Goal: Transaction & Acquisition: Purchase product/service

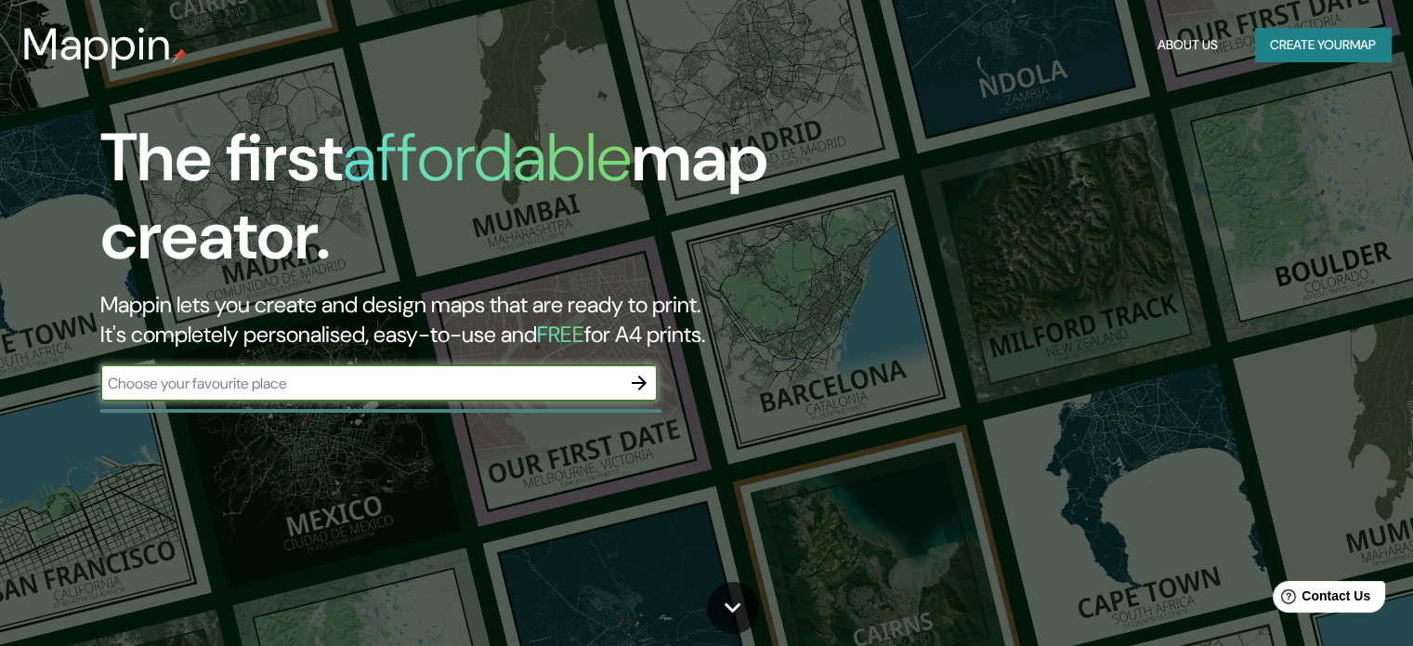
click at [314, 393] on div "​" at bounding box center [378, 382] width 557 height 37
type input "Parque fundidora"
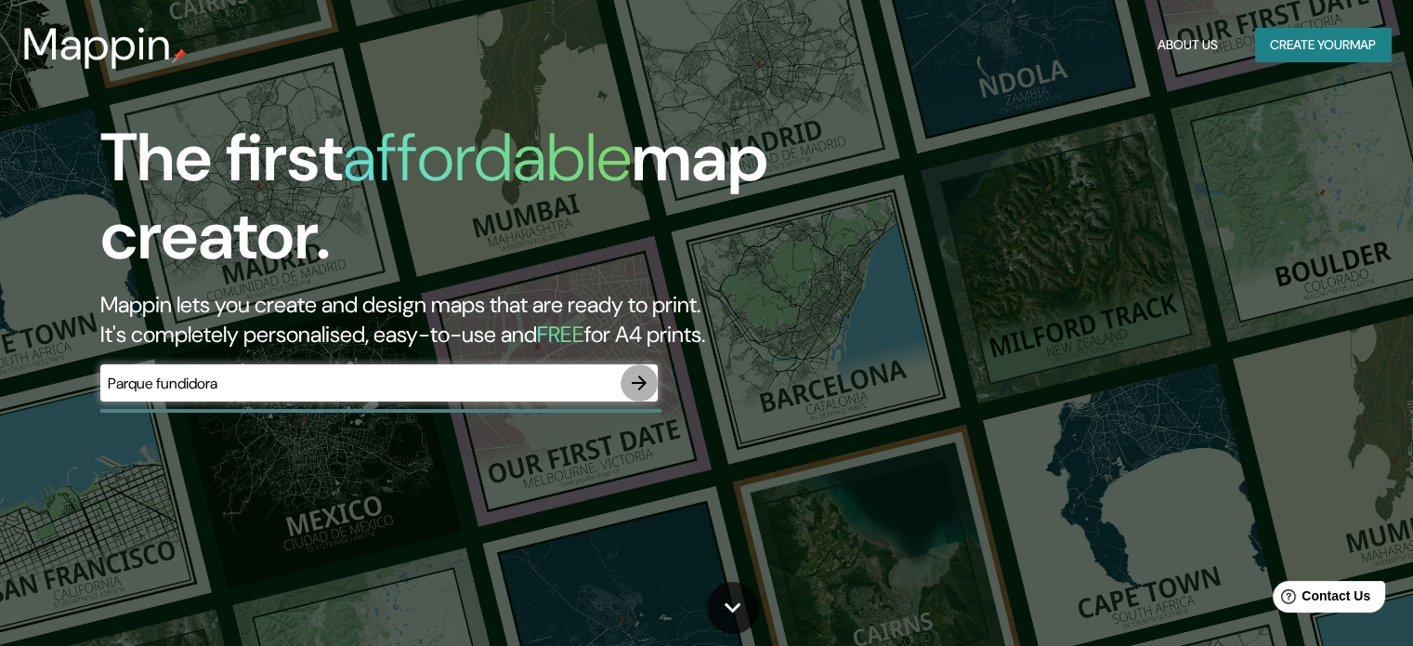
click at [654, 383] on button "button" at bounding box center [639, 382] width 37 height 37
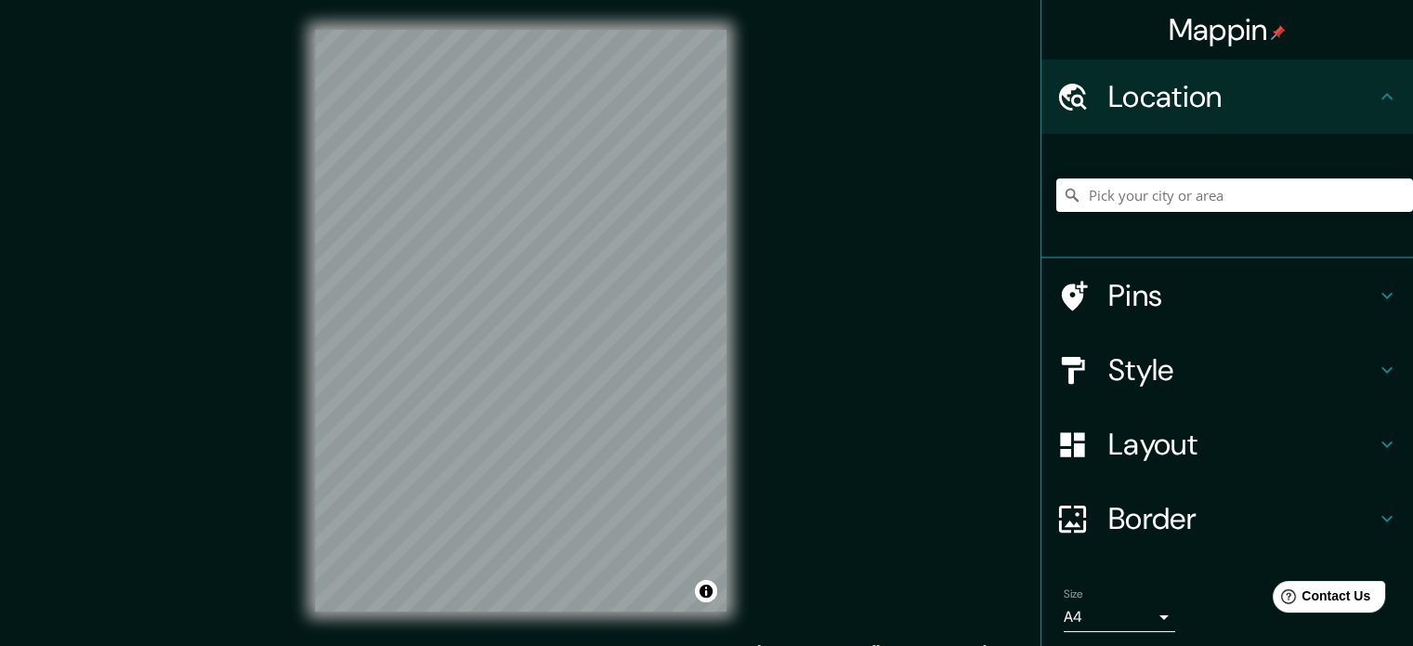
click at [1107, 192] on input "Pick your city or area" at bounding box center [1234, 194] width 357 height 33
click at [1120, 192] on input "Pick your city or area" at bounding box center [1234, 194] width 357 height 33
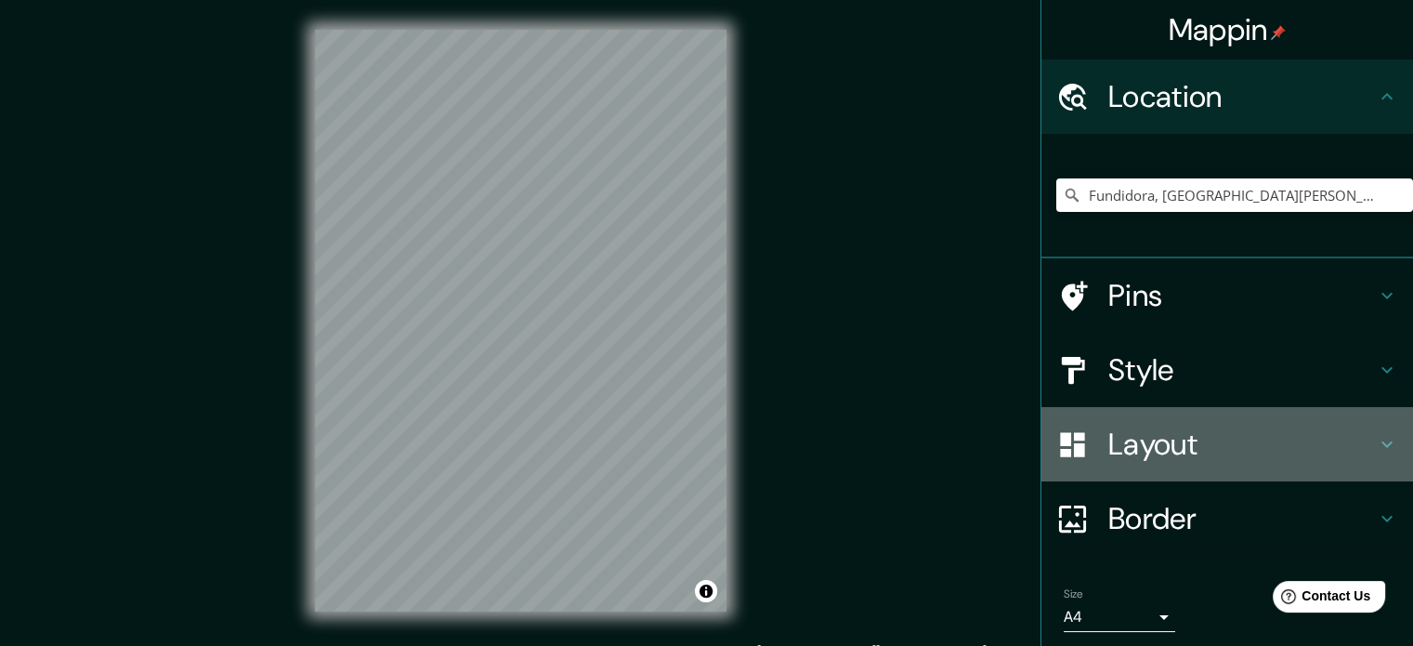
click at [1144, 446] on h4 "Layout" at bounding box center [1242, 443] width 268 height 37
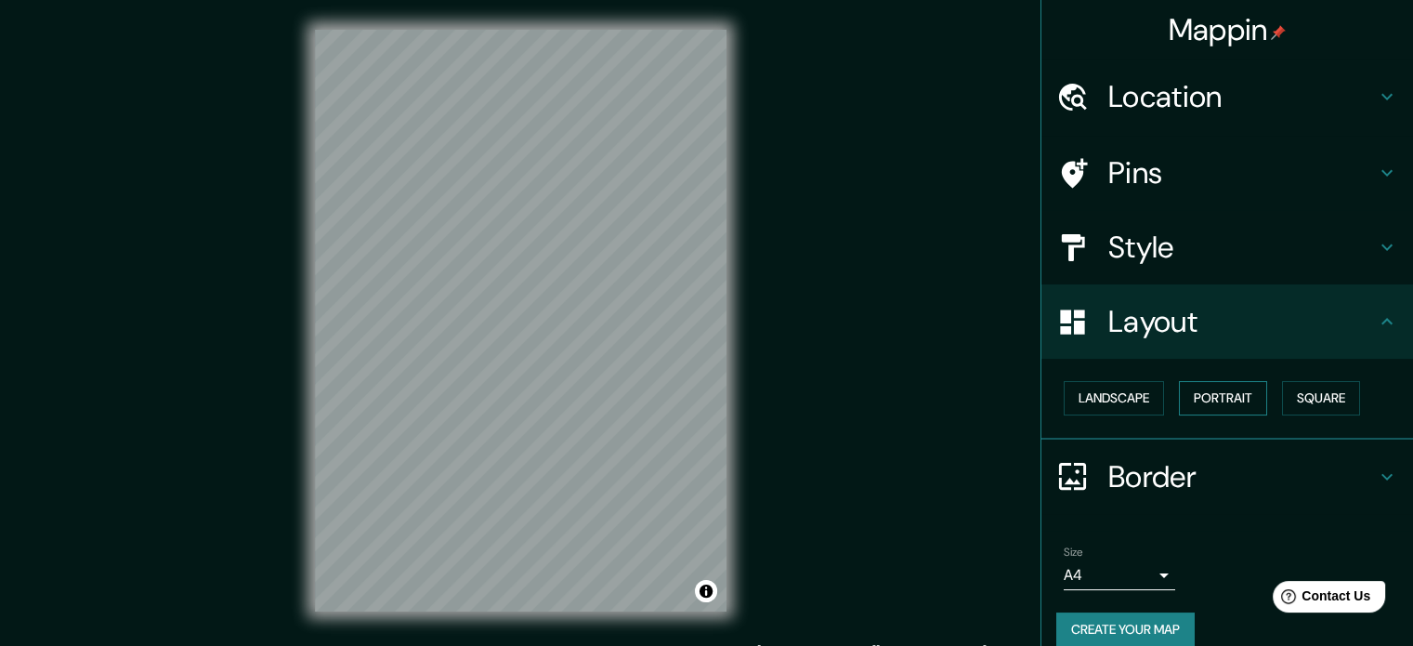
click at [1224, 403] on button "Portrait" at bounding box center [1223, 398] width 88 height 34
click at [1208, 405] on button "Portrait" at bounding box center [1223, 398] width 88 height 34
click at [1089, 403] on button "Landscape" at bounding box center [1114, 398] width 100 height 34
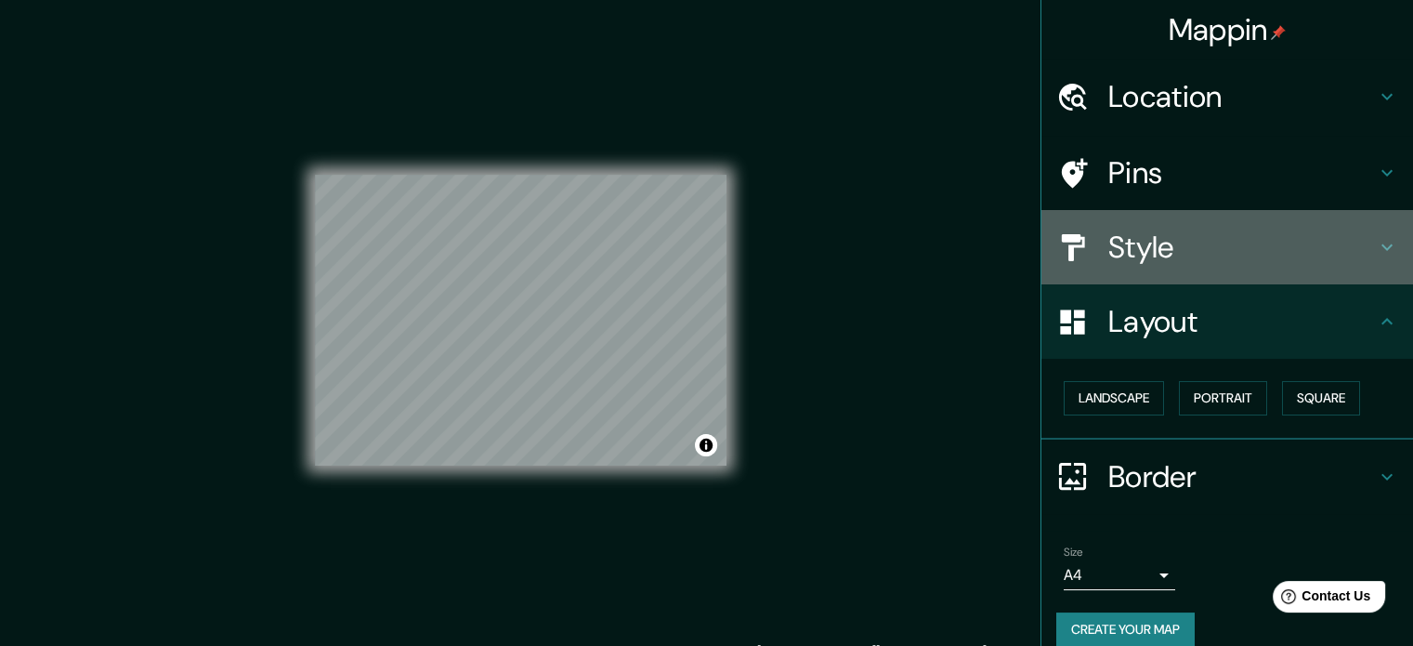
click at [1142, 236] on h4 "Style" at bounding box center [1242, 247] width 268 height 37
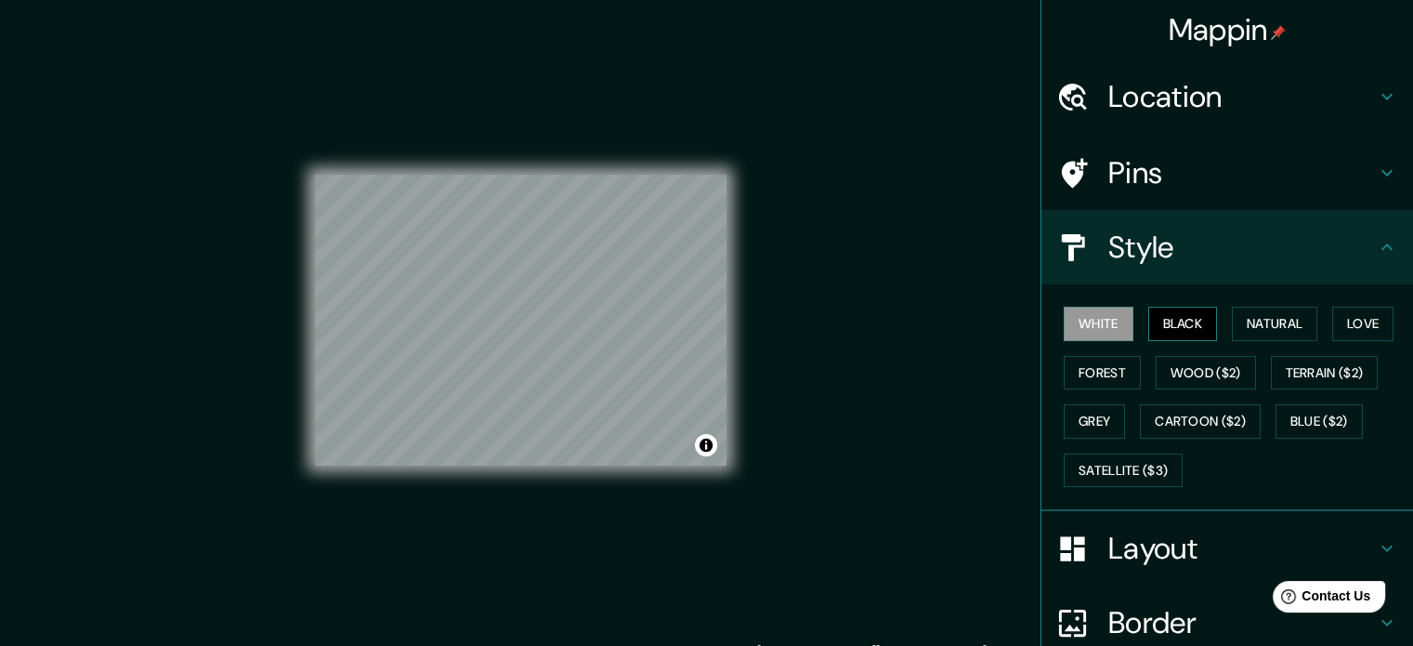
click at [1177, 330] on button "Black" at bounding box center [1183, 324] width 70 height 34
click at [1236, 321] on button "Natural" at bounding box center [1274, 324] width 85 height 34
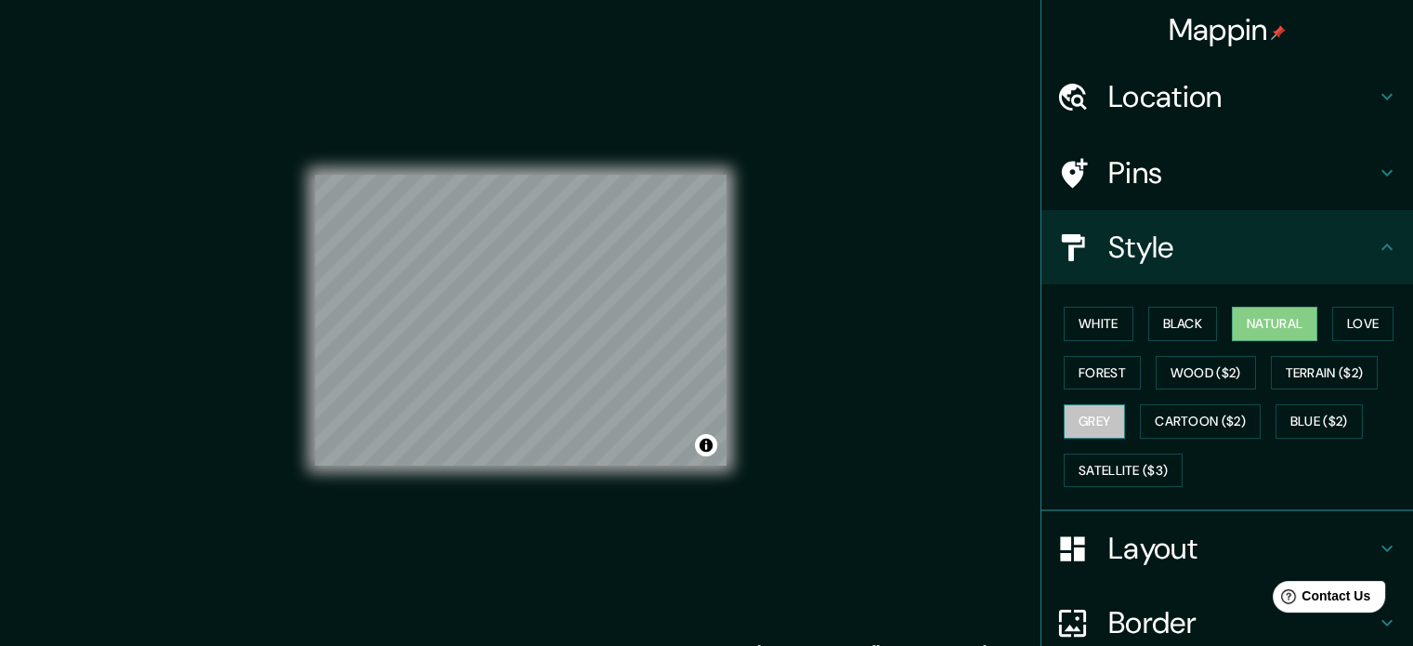
click at [1097, 426] on button "Grey" at bounding box center [1094, 421] width 61 height 34
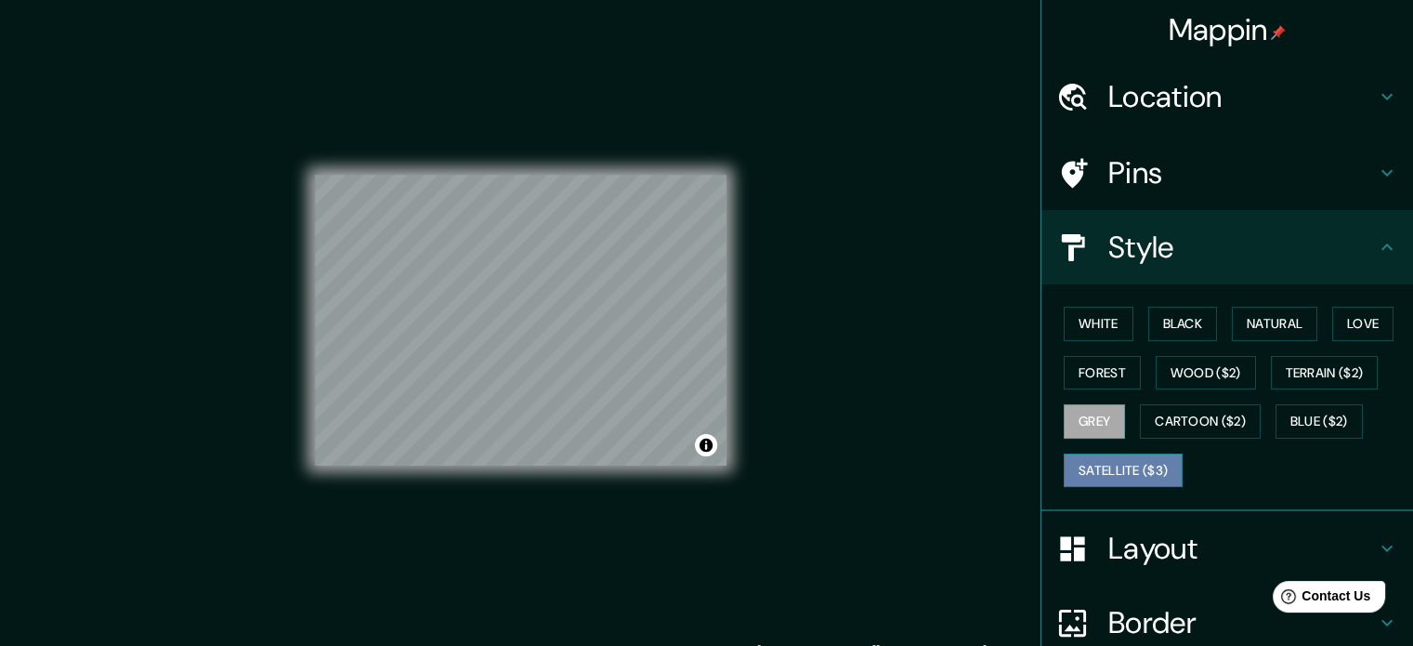
click at [1084, 454] on button "Satellite ($3)" at bounding box center [1123, 470] width 119 height 34
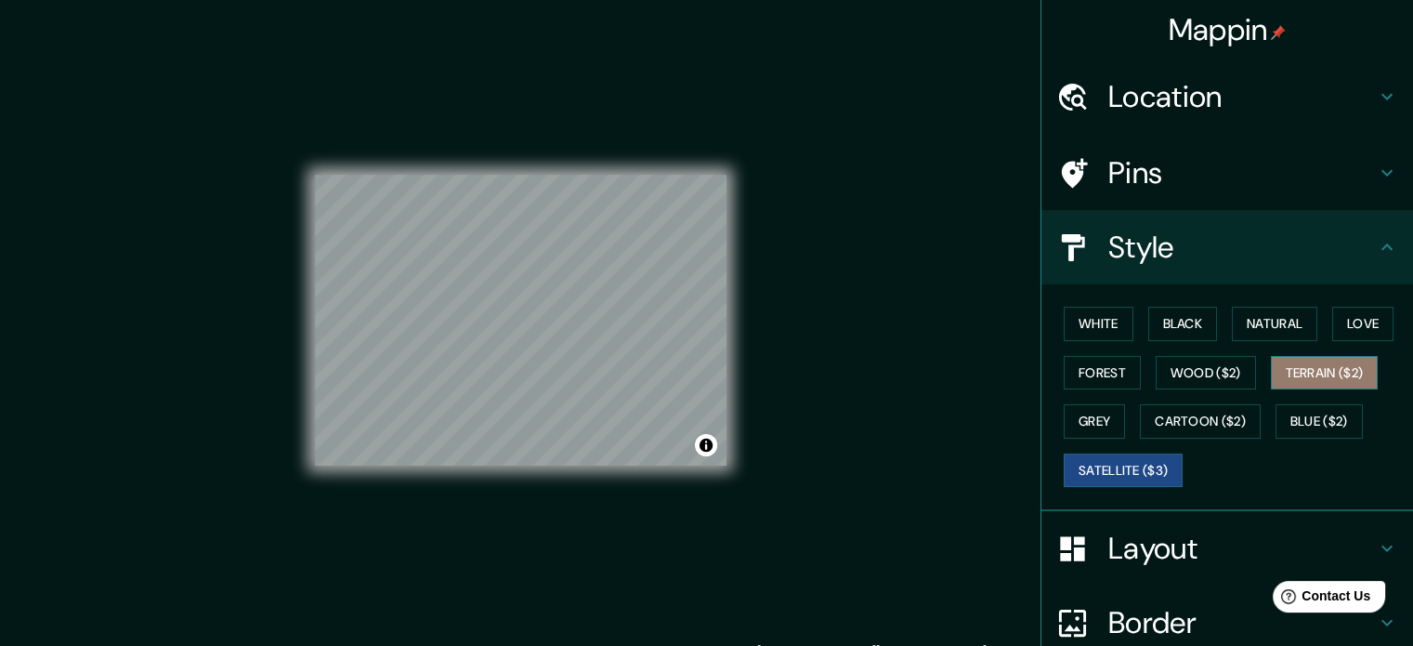
click at [1304, 369] on button "Terrain ($2)" at bounding box center [1325, 373] width 108 height 34
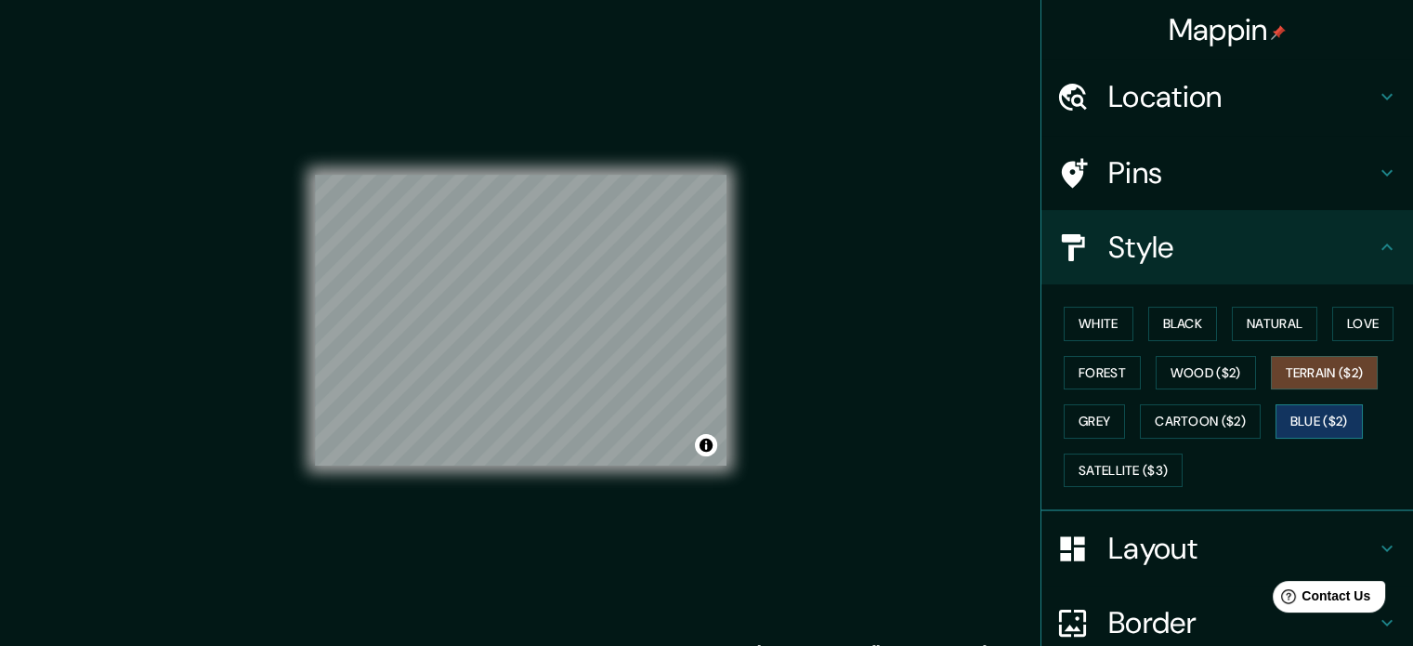
click at [1294, 419] on button "Blue ($2)" at bounding box center [1319, 421] width 87 height 34
click at [1161, 416] on button "Cartoon ($2)" at bounding box center [1200, 421] width 121 height 34
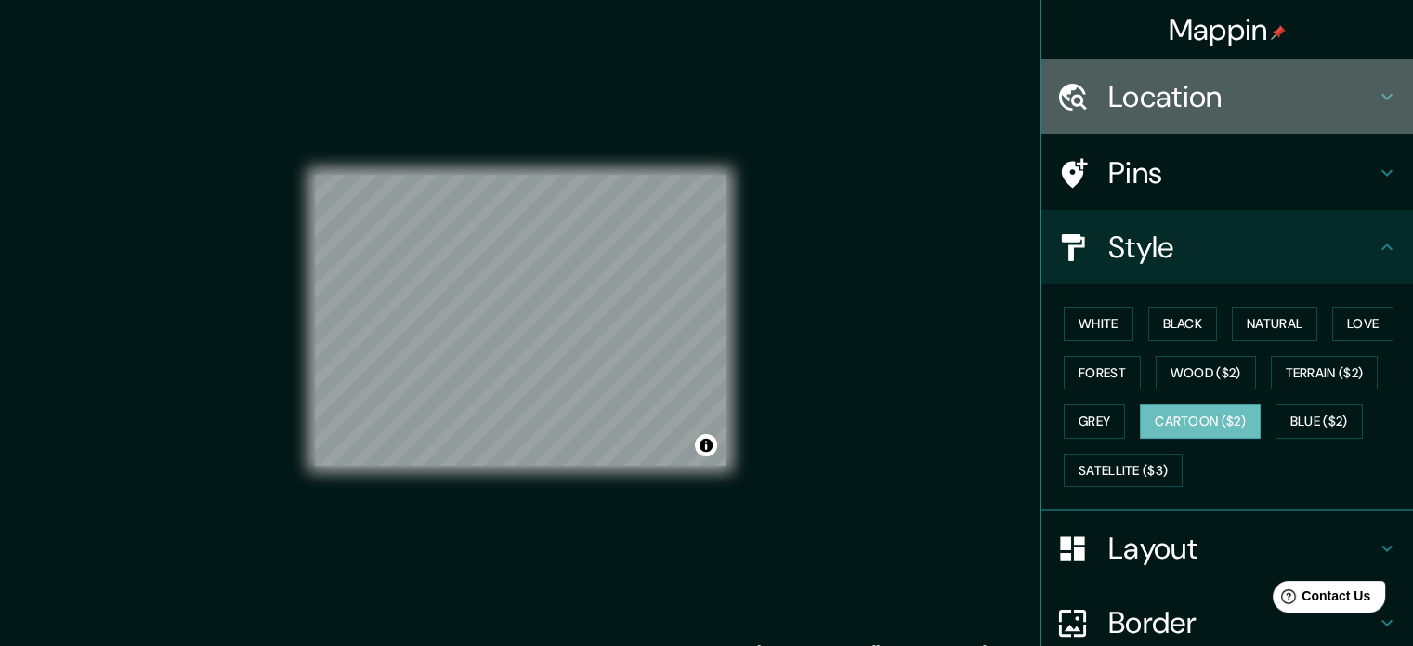
click at [1160, 109] on h4 "Location" at bounding box center [1242, 96] width 268 height 37
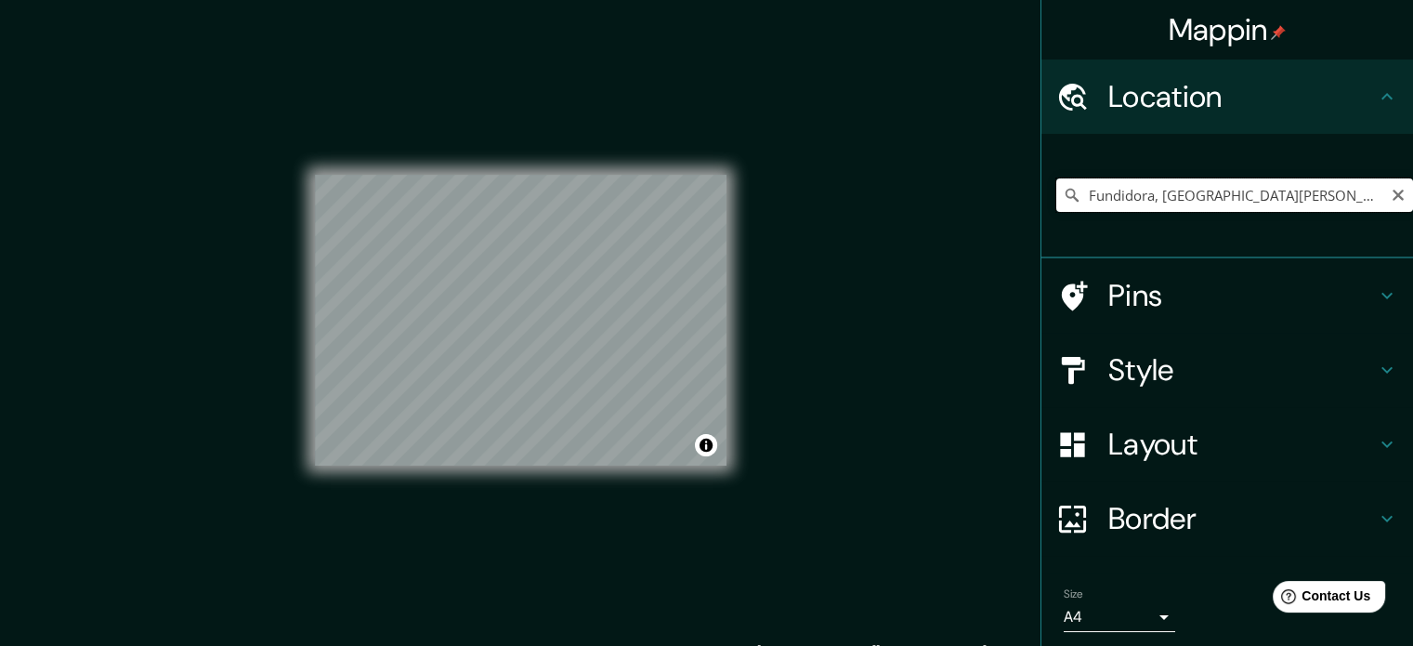
drag, startPoint x: 1335, startPoint y: 202, endPoint x: 1300, endPoint y: 207, distance: 35.7
click at [1328, 204] on input "Fundidora, 64180 Monterrey, Nuevo León, Mexico" at bounding box center [1234, 194] width 357 height 33
drag, startPoint x: 1078, startPoint y: 196, endPoint x: 1370, endPoint y: 195, distance: 292.6
click at [1370, 195] on input "Fundidora, 64180 Monterrey, Nuevo León, Mexico" at bounding box center [1234, 194] width 357 height 33
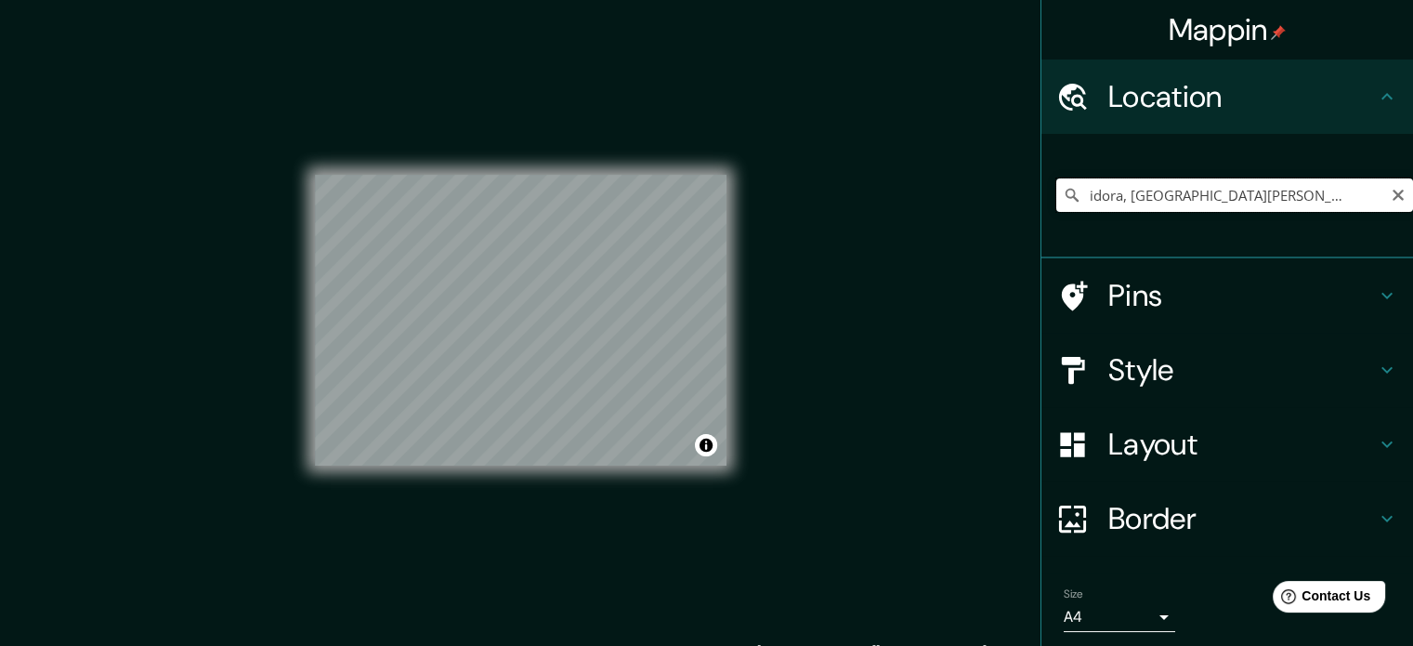
click at [1370, 195] on input "Fundidora, 64180 Monterrey, Nuevo León, Mexico" at bounding box center [1234, 194] width 357 height 33
click at [1365, 199] on input "Fundidora, 64180 Monterrey, Nuevo León, Mexico" at bounding box center [1234, 194] width 357 height 33
click at [1364, 196] on input "Fundidora, 64180 Monterrey, Nuevo León, Mexico" at bounding box center [1234, 194] width 357 height 33
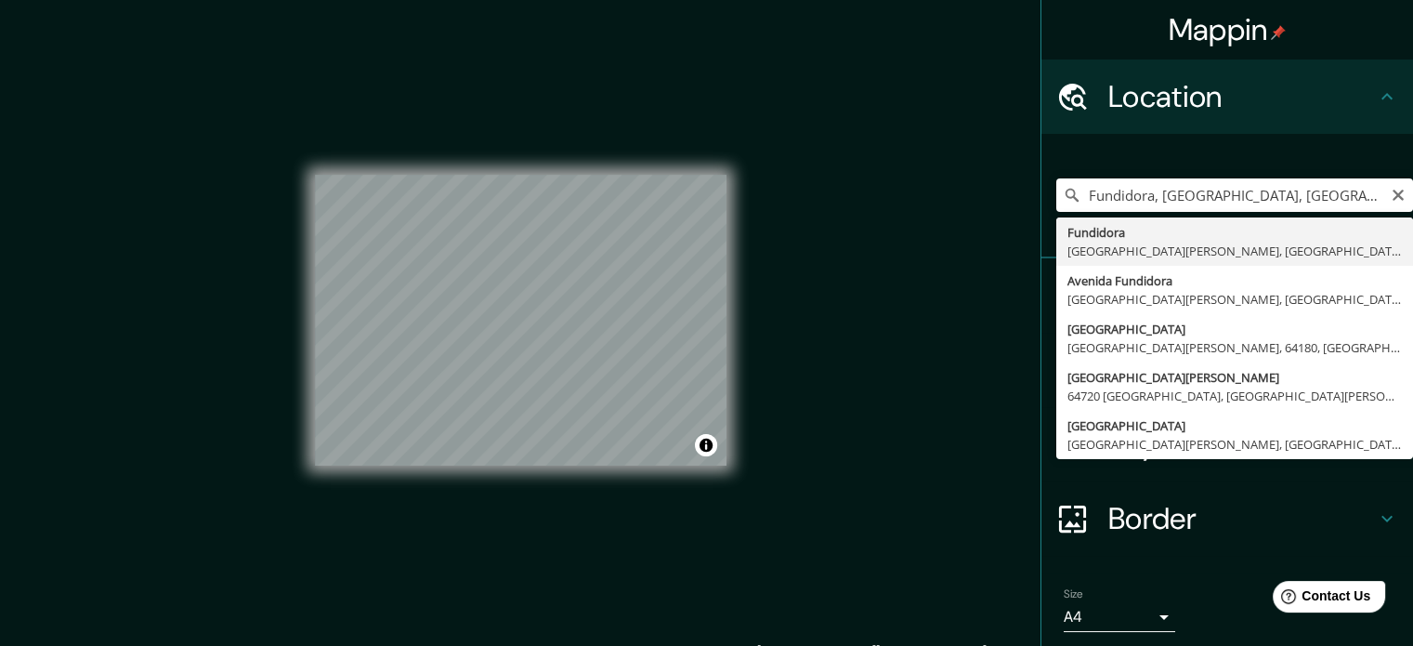
type input "Fundidora, 64180 Monterrey, Nuevo León, Mexico"
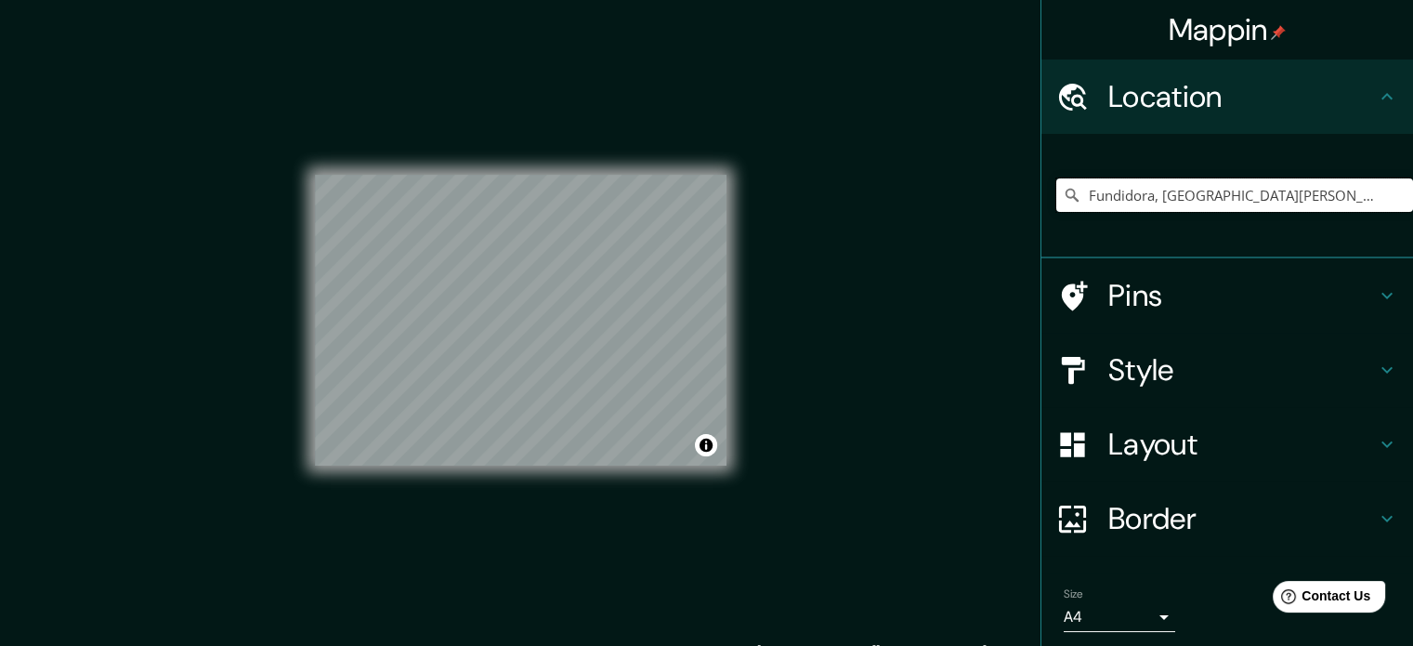
scroll to position [0, 0]
click at [765, 293] on div "Mappin Location Fundidora, 64180 Monterrey, Nuevo León, Mexico Pins Style Layou…" at bounding box center [706, 335] width 1413 height 671
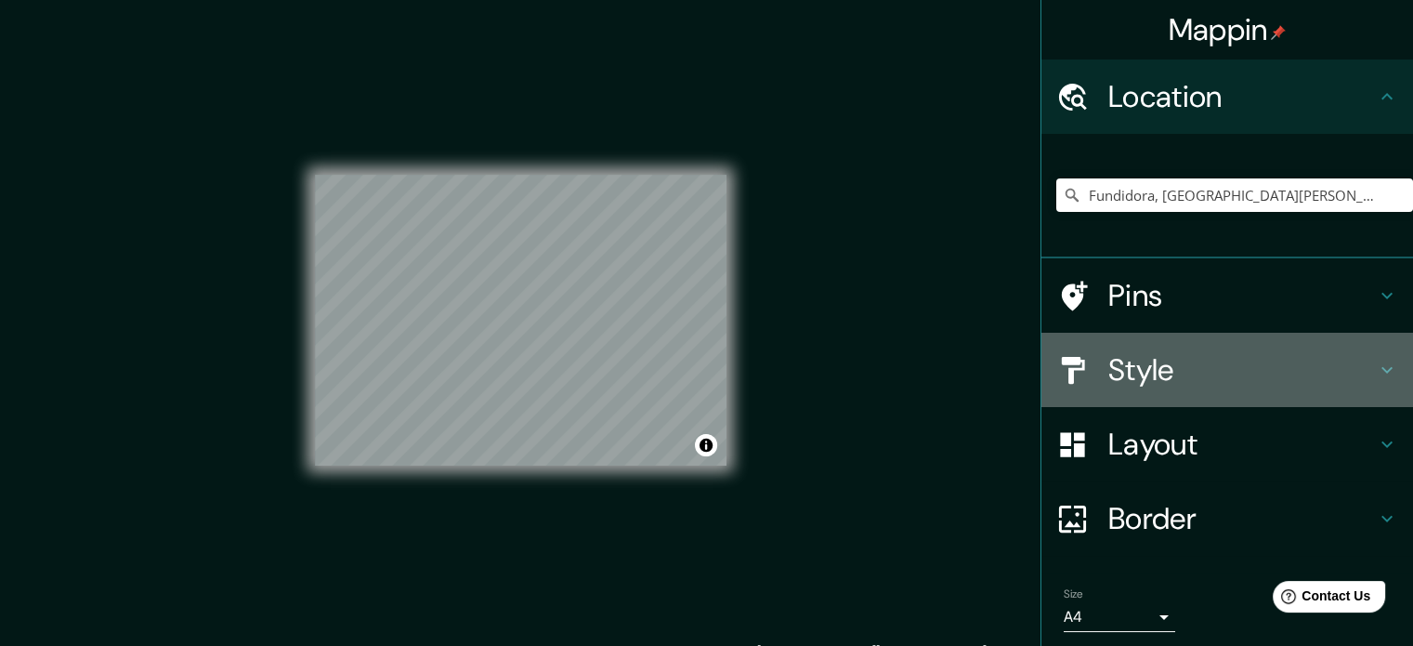
click at [1108, 373] on h4 "Style" at bounding box center [1242, 369] width 268 height 37
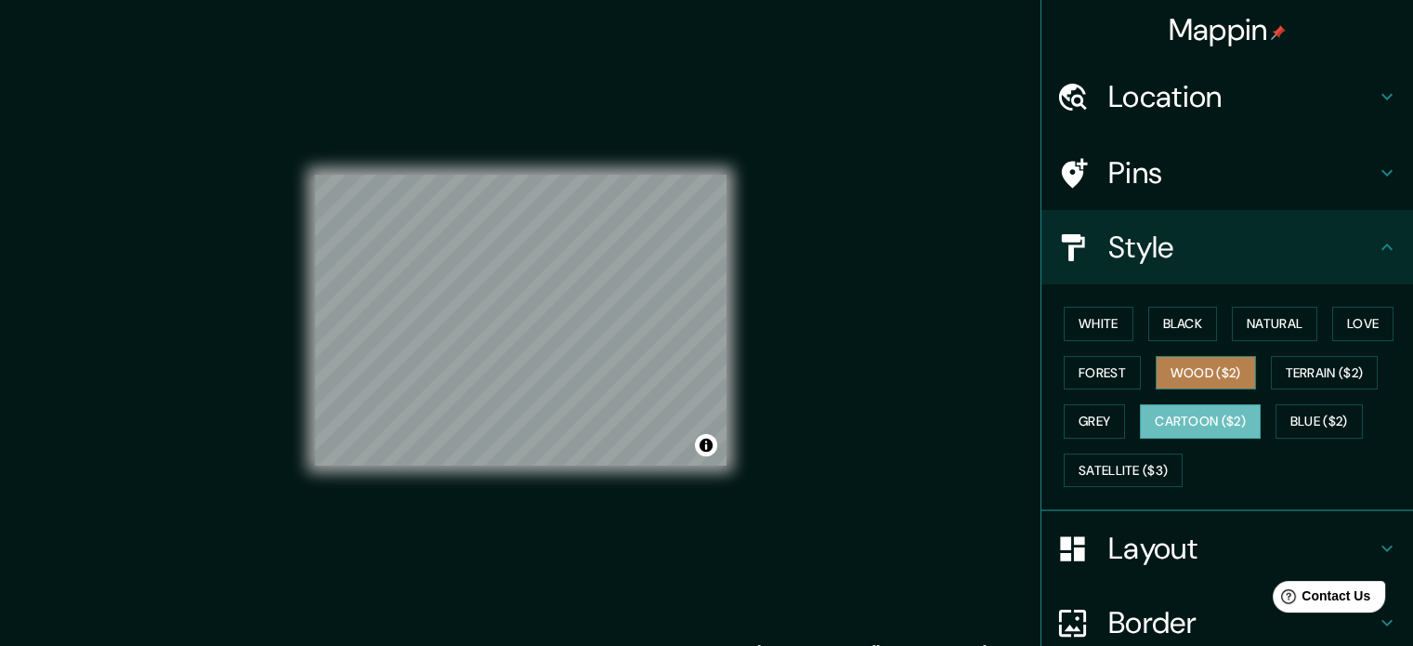
click at [1168, 369] on button "Wood ($2)" at bounding box center [1206, 373] width 100 height 34
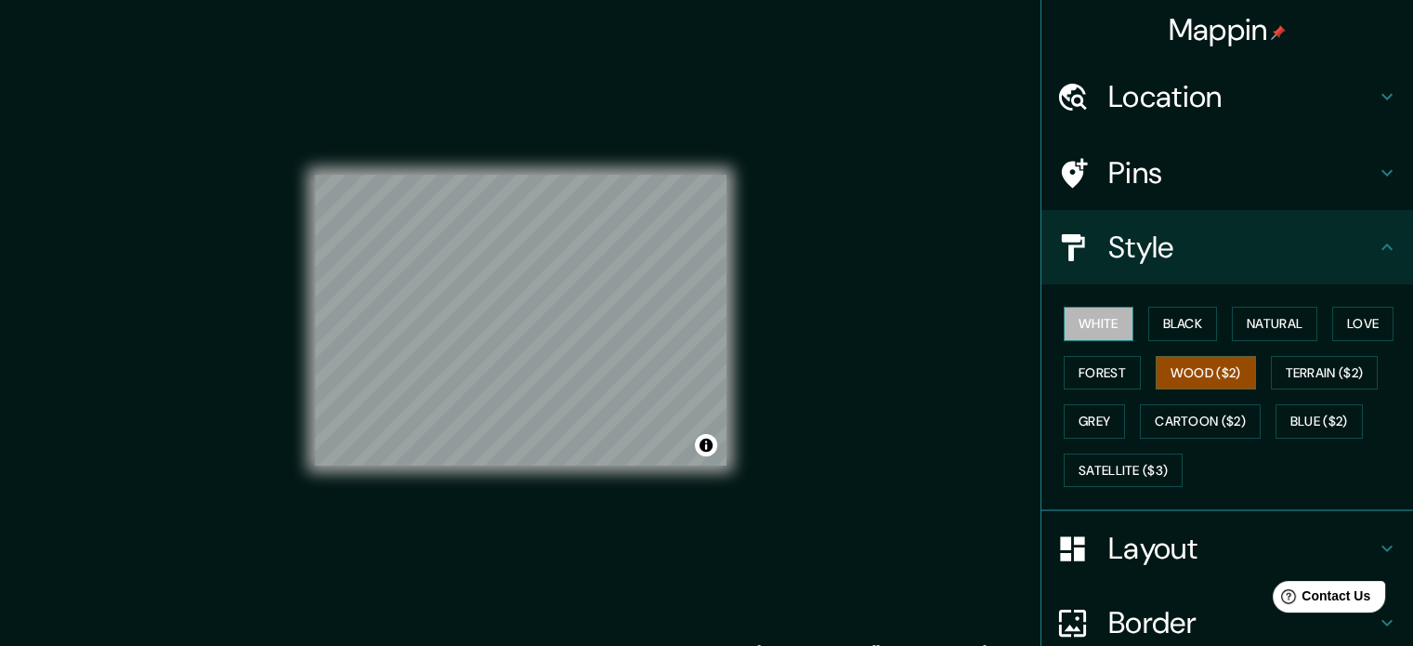
click at [1080, 329] on button "White" at bounding box center [1099, 324] width 70 height 34
click at [1153, 323] on button "Black" at bounding box center [1183, 324] width 70 height 34
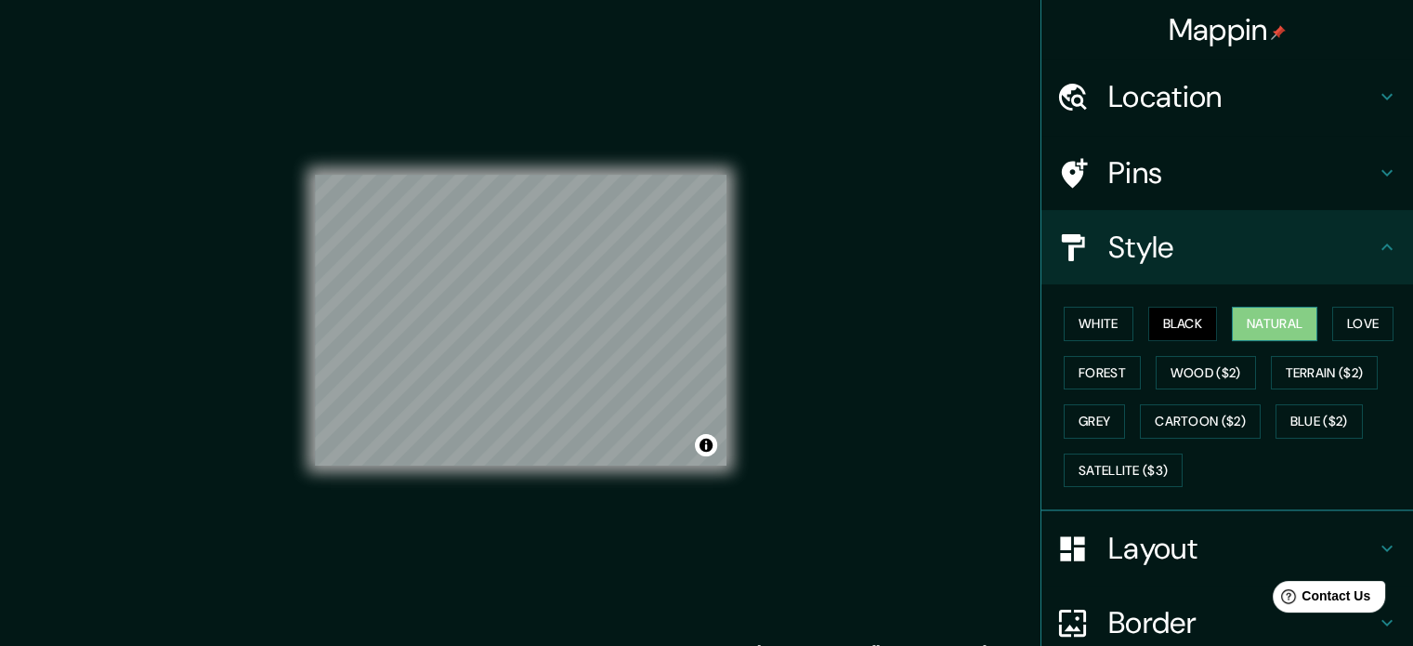
click at [1297, 326] on button "Natural" at bounding box center [1274, 324] width 85 height 34
click at [1354, 320] on button "Love" at bounding box center [1362, 324] width 61 height 34
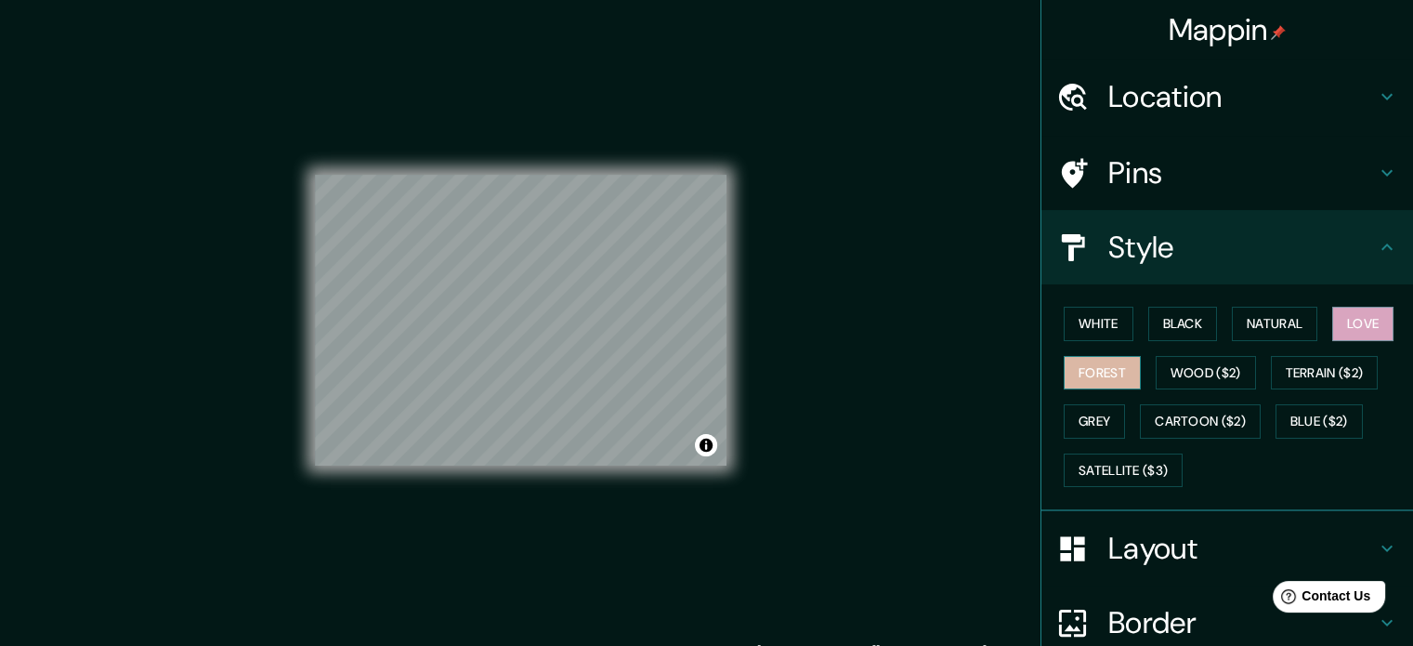
click at [1093, 366] on button "Forest" at bounding box center [1102, 373] width 77 height 34
click at [1072, 435] on button "Grey" at bounding box center [1094, 421] width 61 height 34
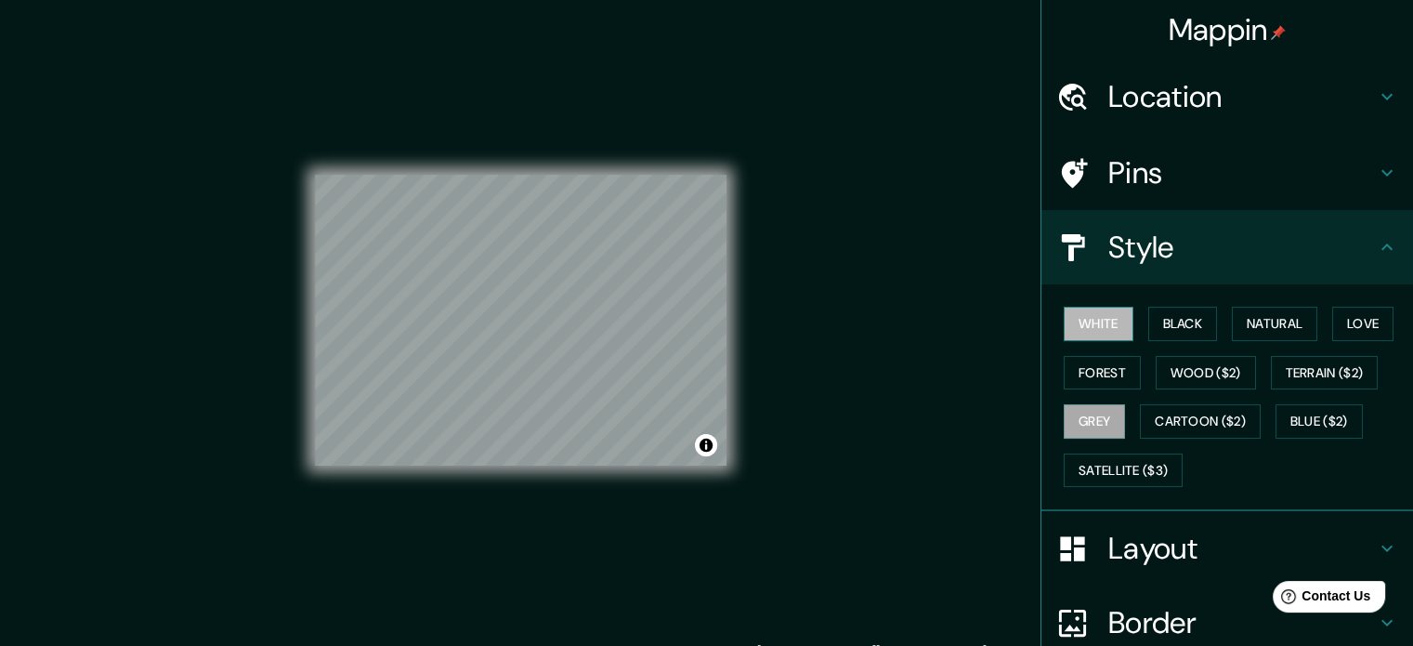
click at [1107, 334] on button "White" at bounding box center [1099, 324] width 70 height 34
click at [1185, 329] on button "Black" at bounding box center [1183, 324] width 70 height 34
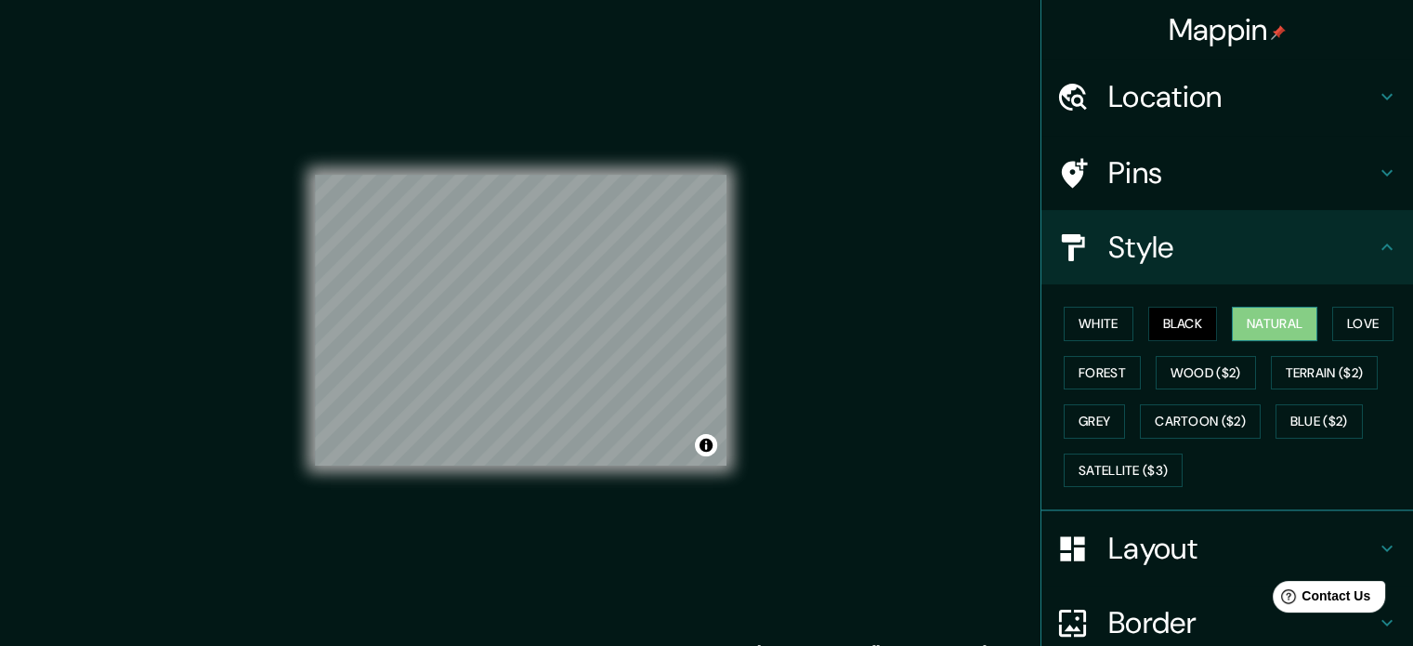
click at [1244, 326] on button "Natural" at bounding box center [1274, 324] width 85 height 34
click at [1335, 321] on button "Love" at bounding box center [1362, 324] width 61 height 34
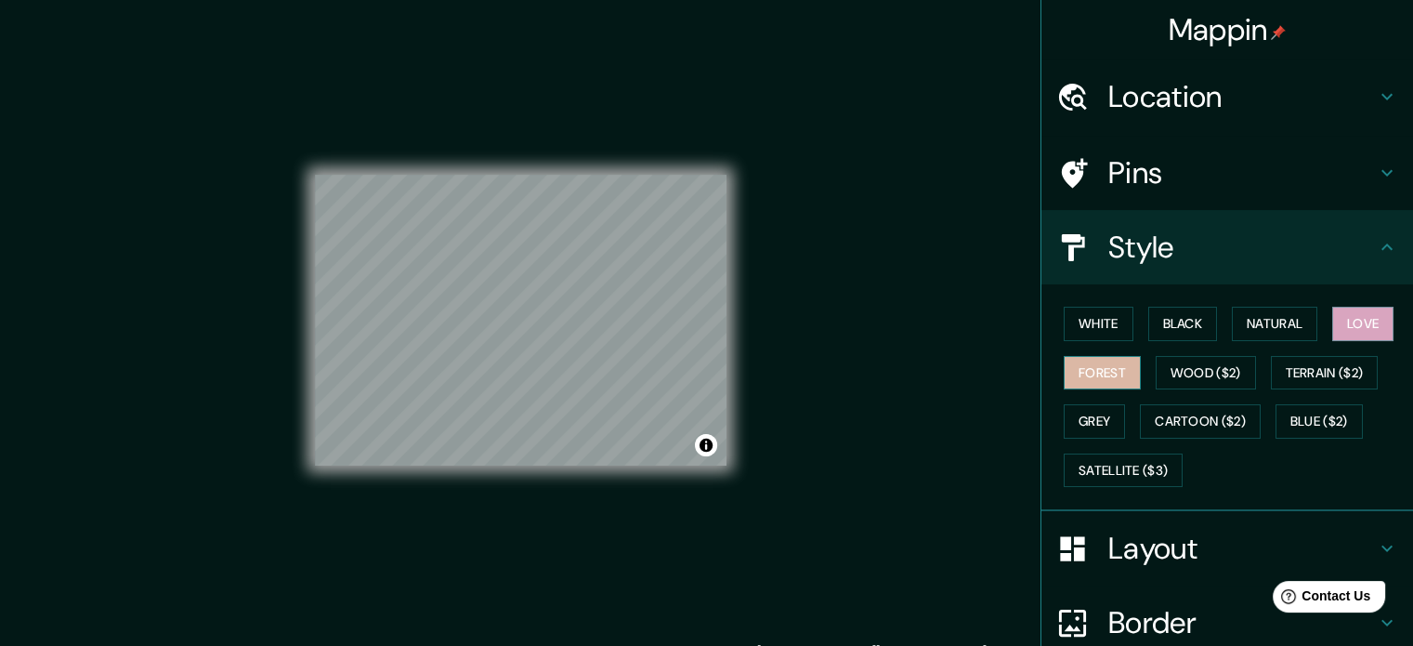
click at [1098, 383] on button "Forest" at bounding box center [1102, 373] width 77 height 34
click at [1102, 423] on button "Grey" at bounding box center [1094, 421] width 61 height 34
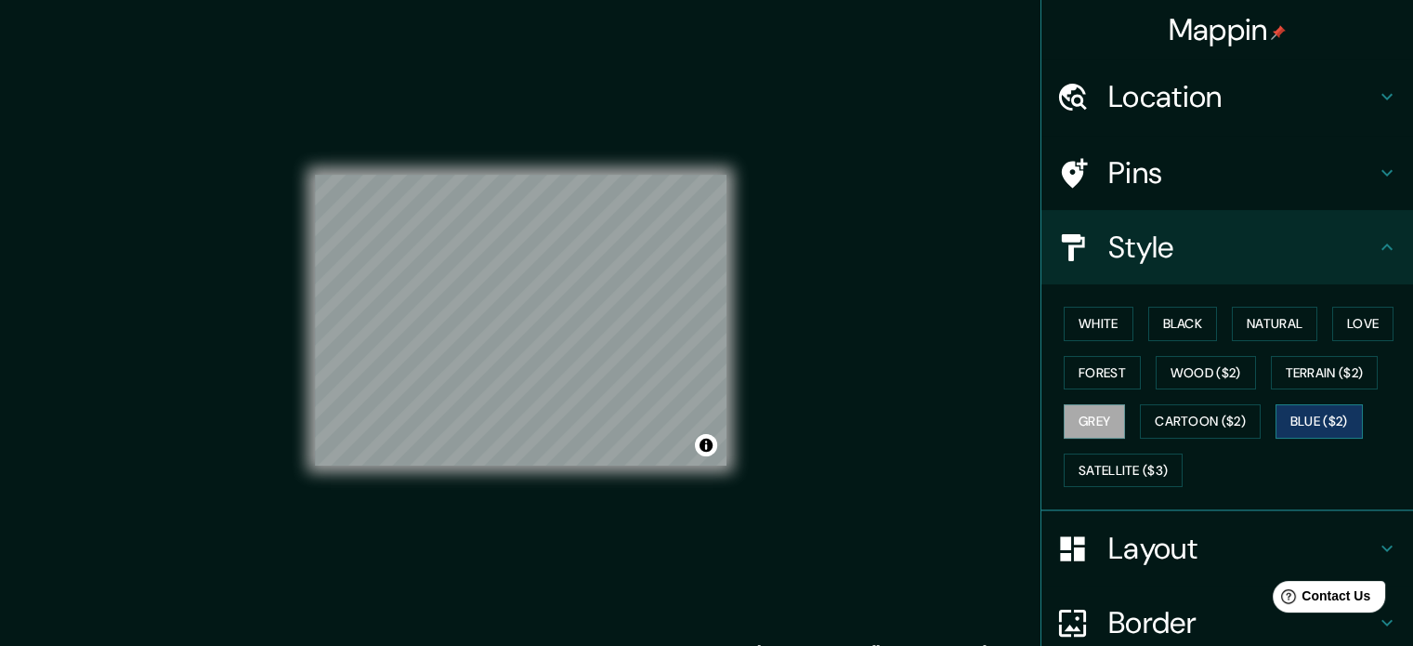
click at [1304, 419] on button "Blue ($2)" at bounding box center [1319, 421] width 87 height 34
drag, startPoint x: 1135, startPoint y: 480, endPoint x: 1135, endPoint y: 466, distance: 13.9
click at [1136, 480] on button "Satellite ($3)" at bounding box center [1123, 470] width 119 height 34
click at [1100, 425] on button "Grey" at bounding box center [1094, 421] width 61 height 34
click at [1113, 379] on button "Forest" at bounding box center [1102, 373] width 77 height 34
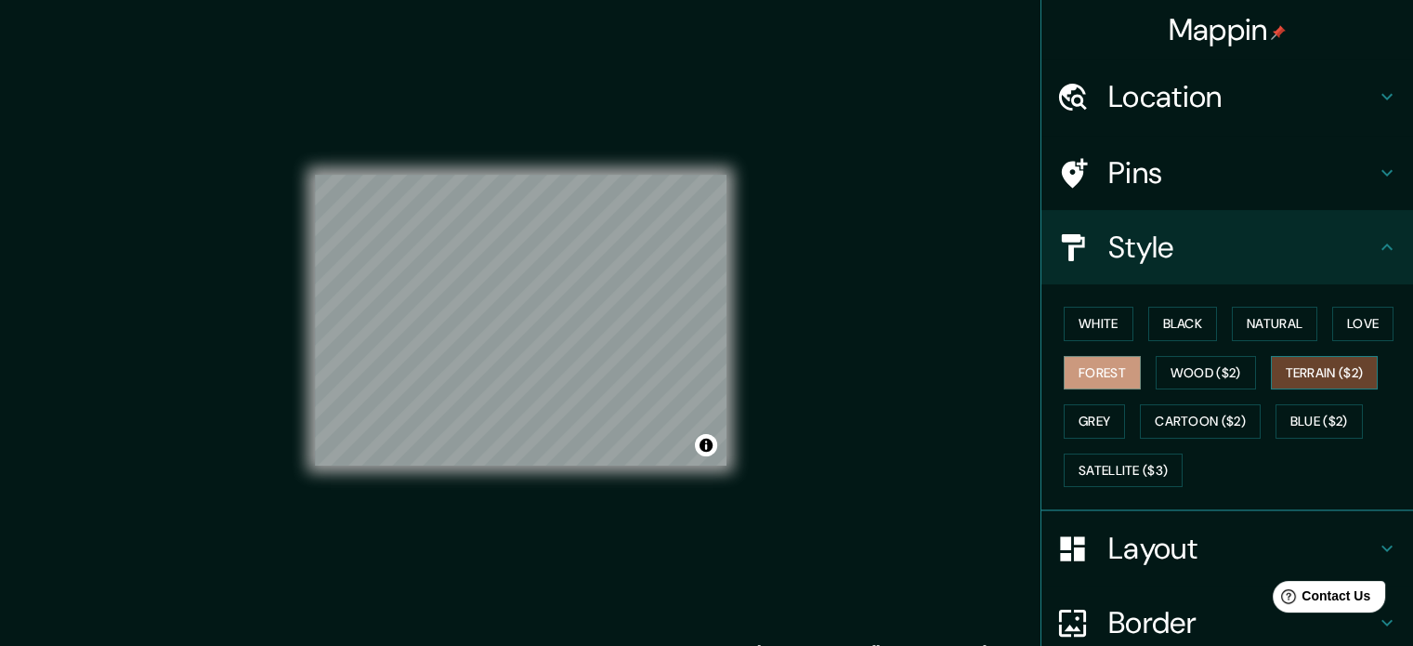
click at [1292, 373] on button "Terrain ($2)" at bounding box center [1325, 373] width 108 height 34
click at [1264, 330] on button "Natural" at bounding box center [1274, 324] width 85 height 34
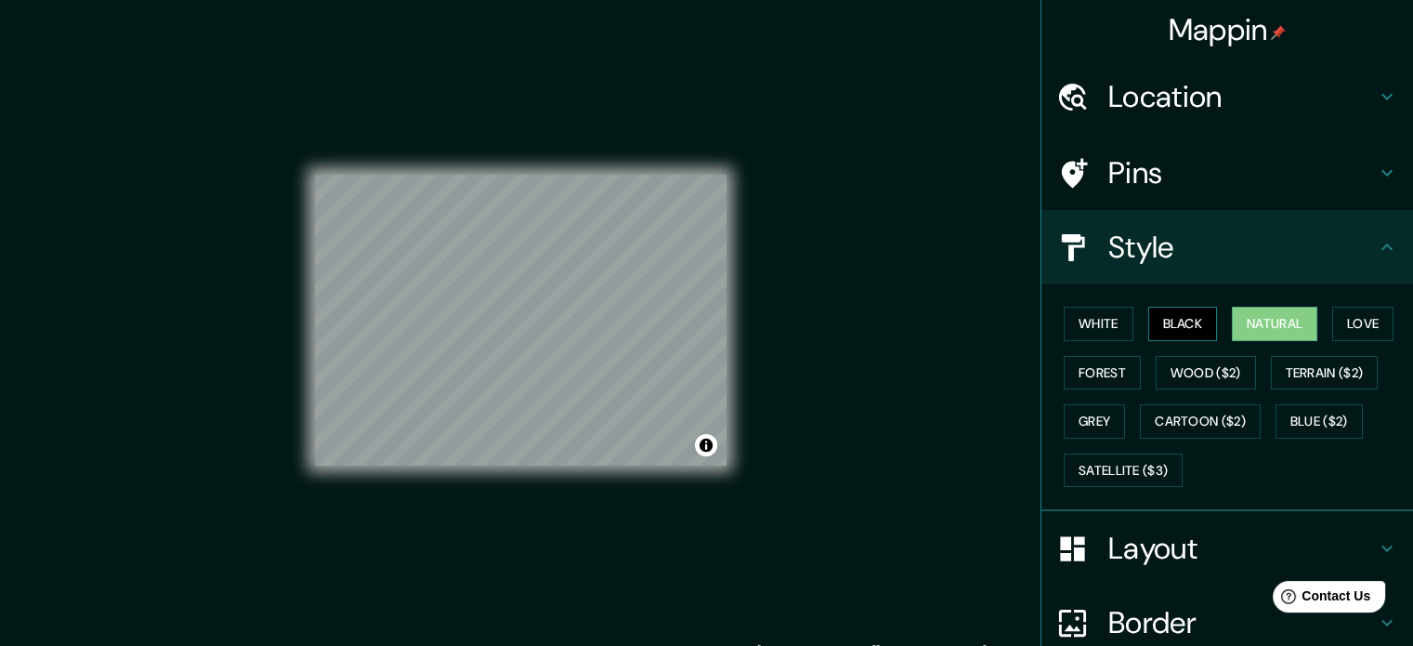
click at [1184, 337] on button "Black" at bounding box center [1183, 324] width 70 height 34
click at [1078, 319] on button "White" at bounding box center [1099, 324] width 70 height 34
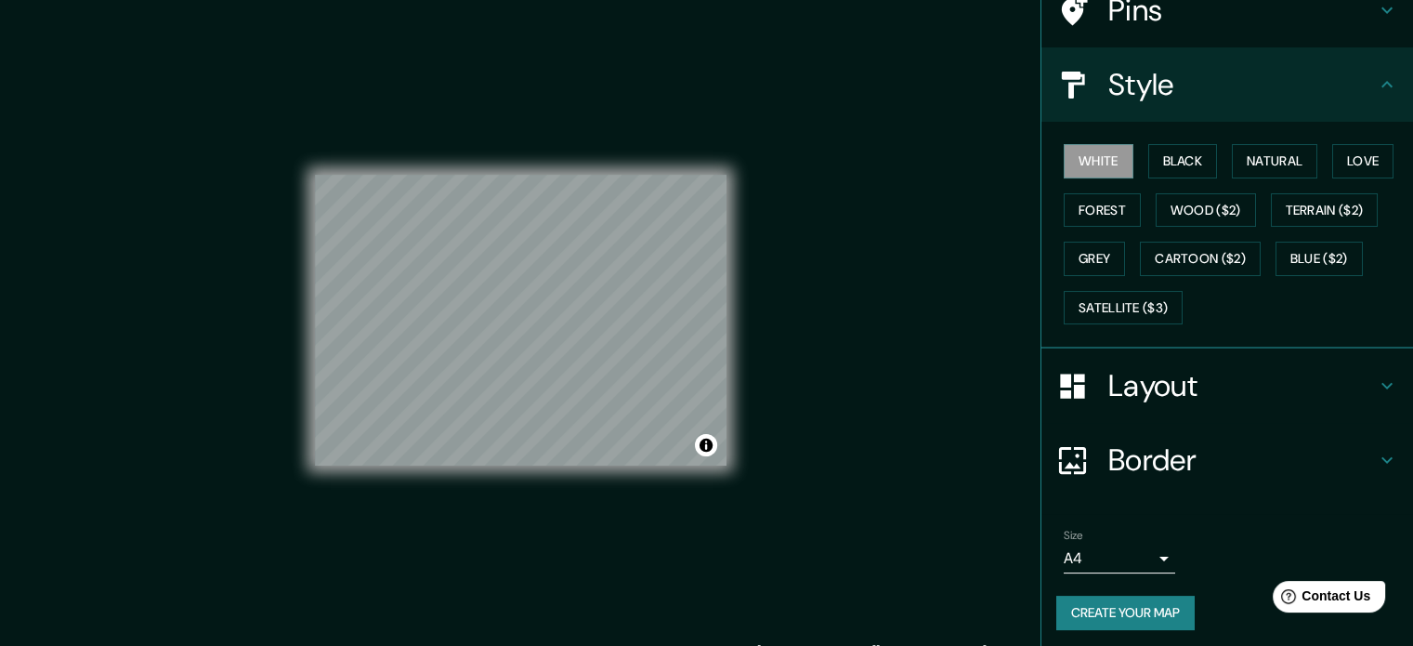
scroll to position [165, 0]
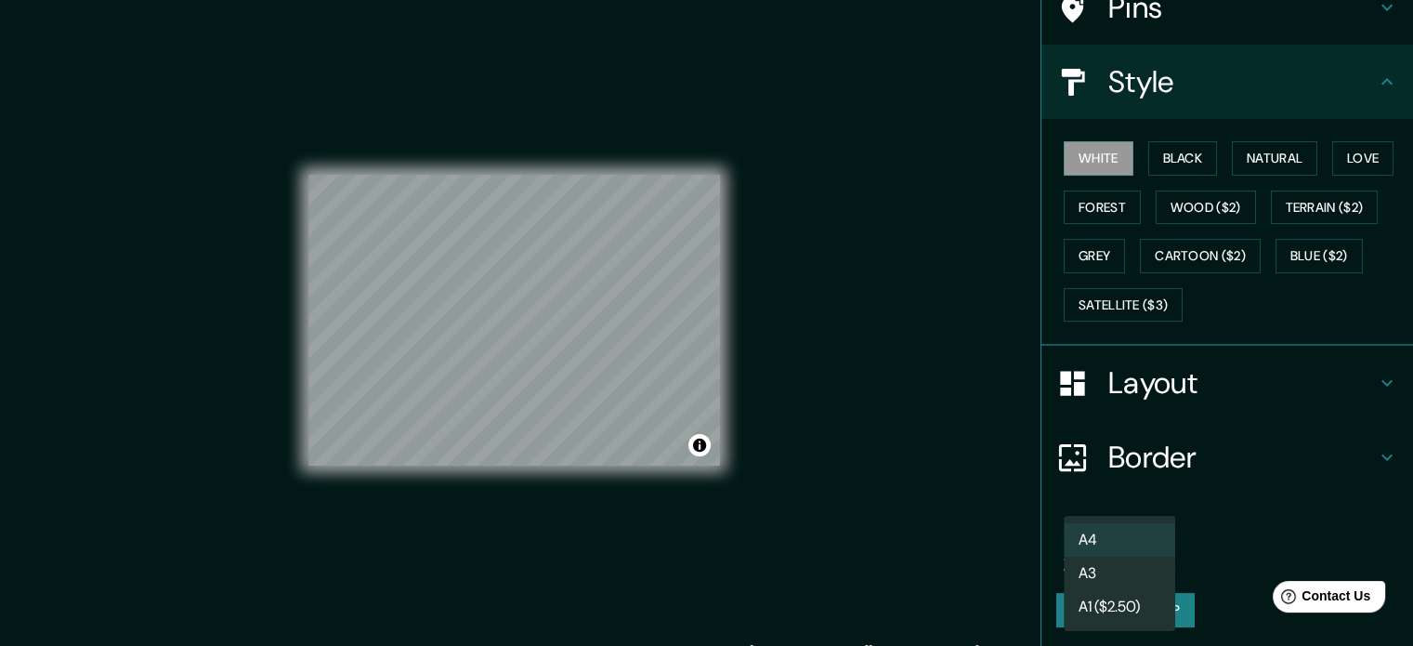
click at [1107, 558] on body "Mappin Location Fundidora, 64180 Monterrey, Nuevo León, Mexico Pins Style White…" at bounding box center [706, 323] width 1413 height 646
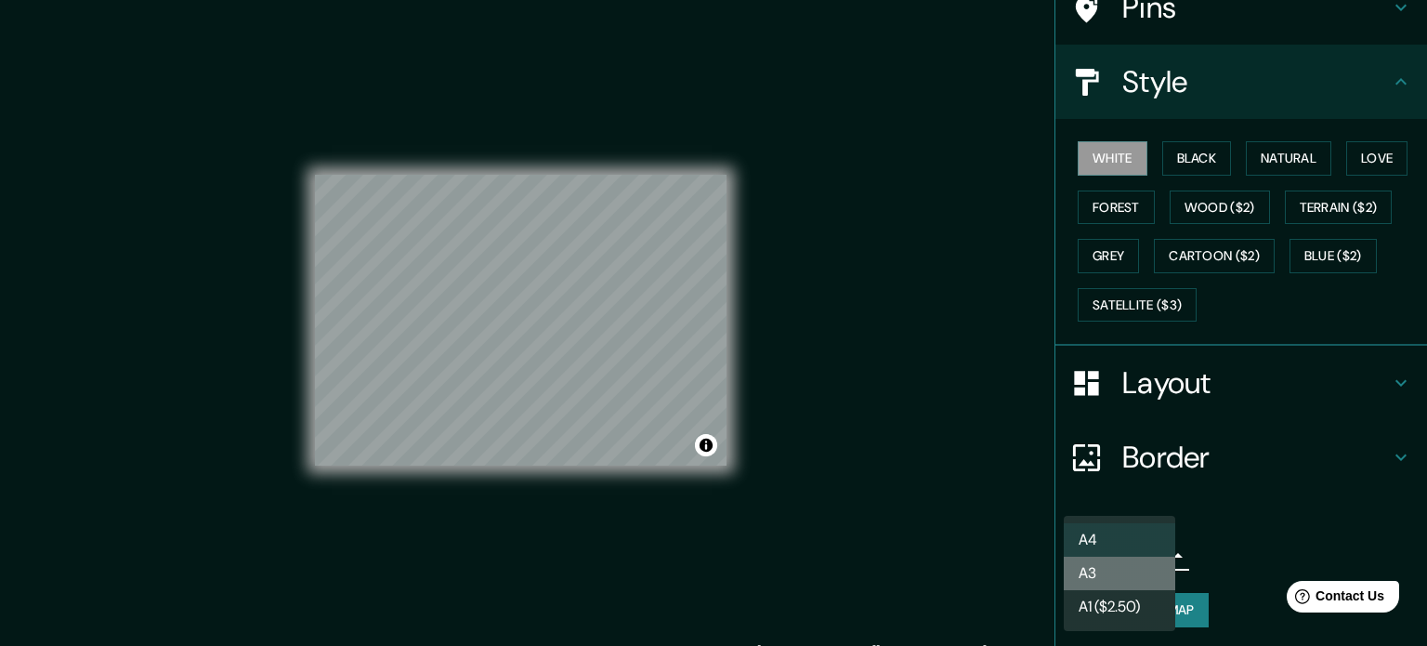
click at [1126, 564] on li "A3" at bounding box center [1119, 572] width 111 height 33
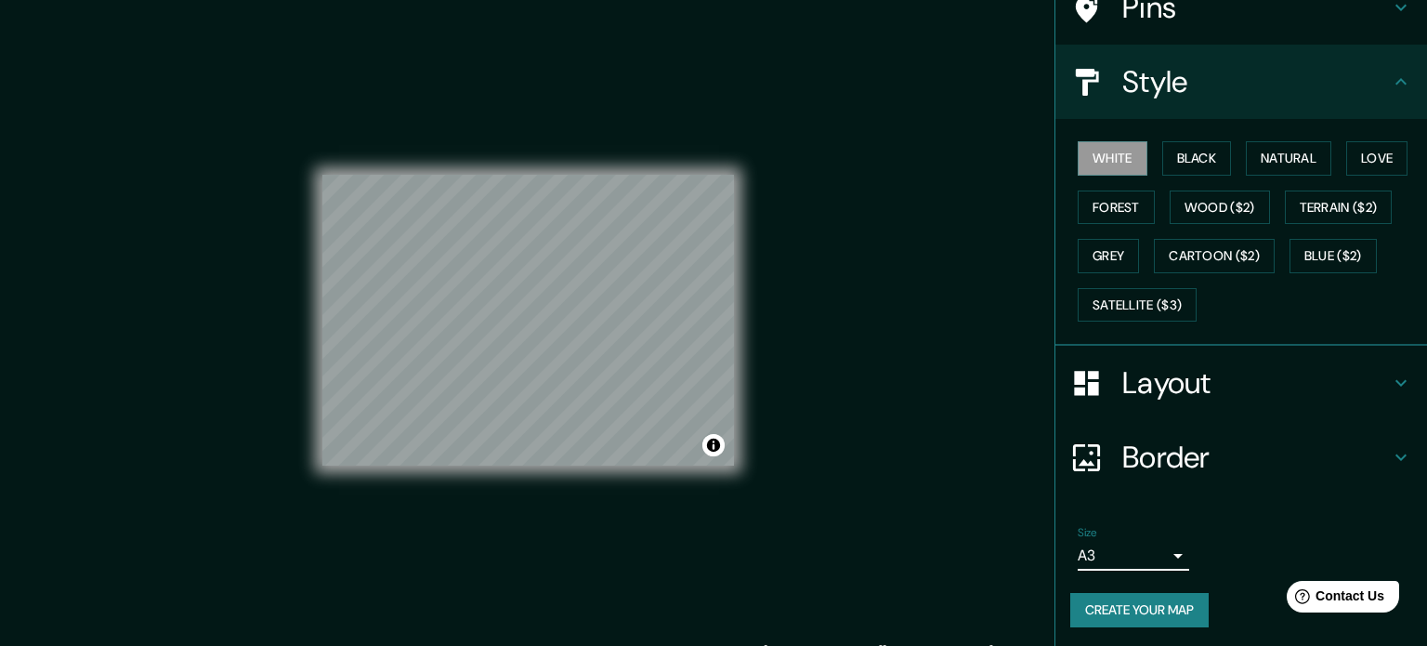
click at [1131, 553] on body "Mappin Location Fundidora, 64180 Monterrey, Nuevo León, Mexico Pins Style White…" at bounding box center [713, 323] width 1427 height 646
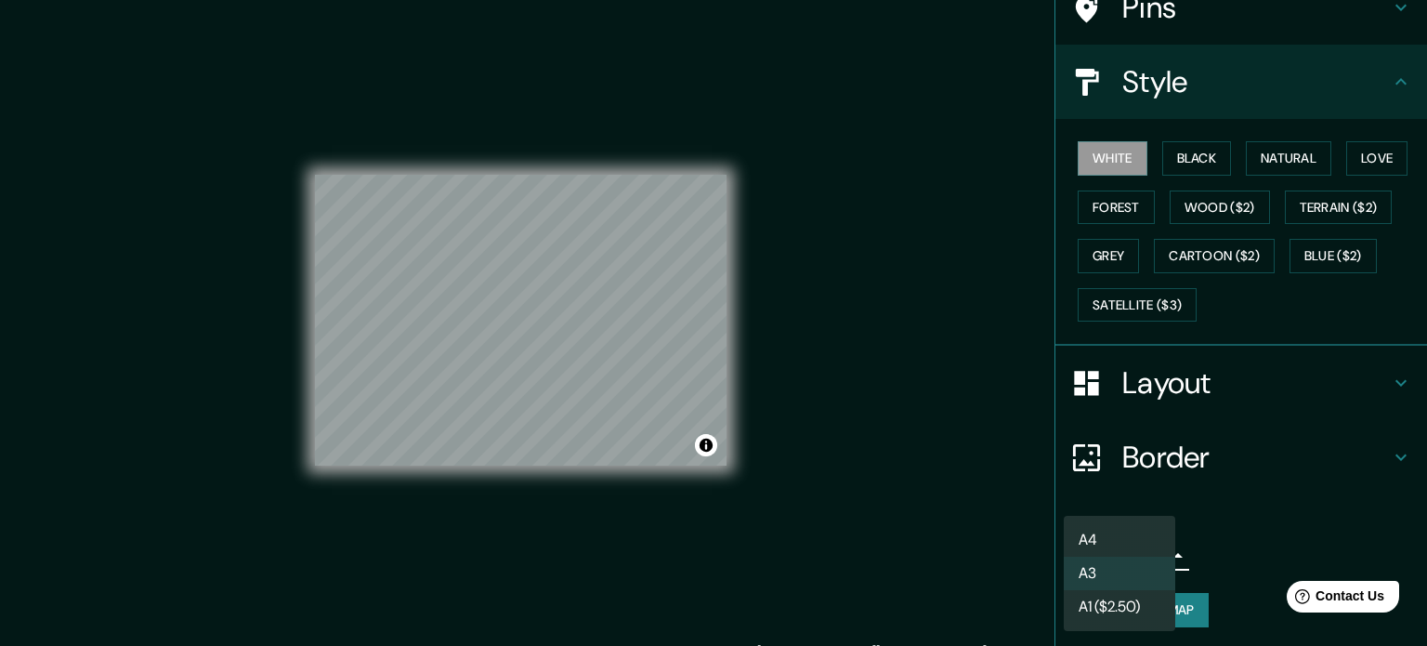
click at [1112, 542] on li "A4" at bounding box center [1119, 539] width 111 height 33
type input "single"
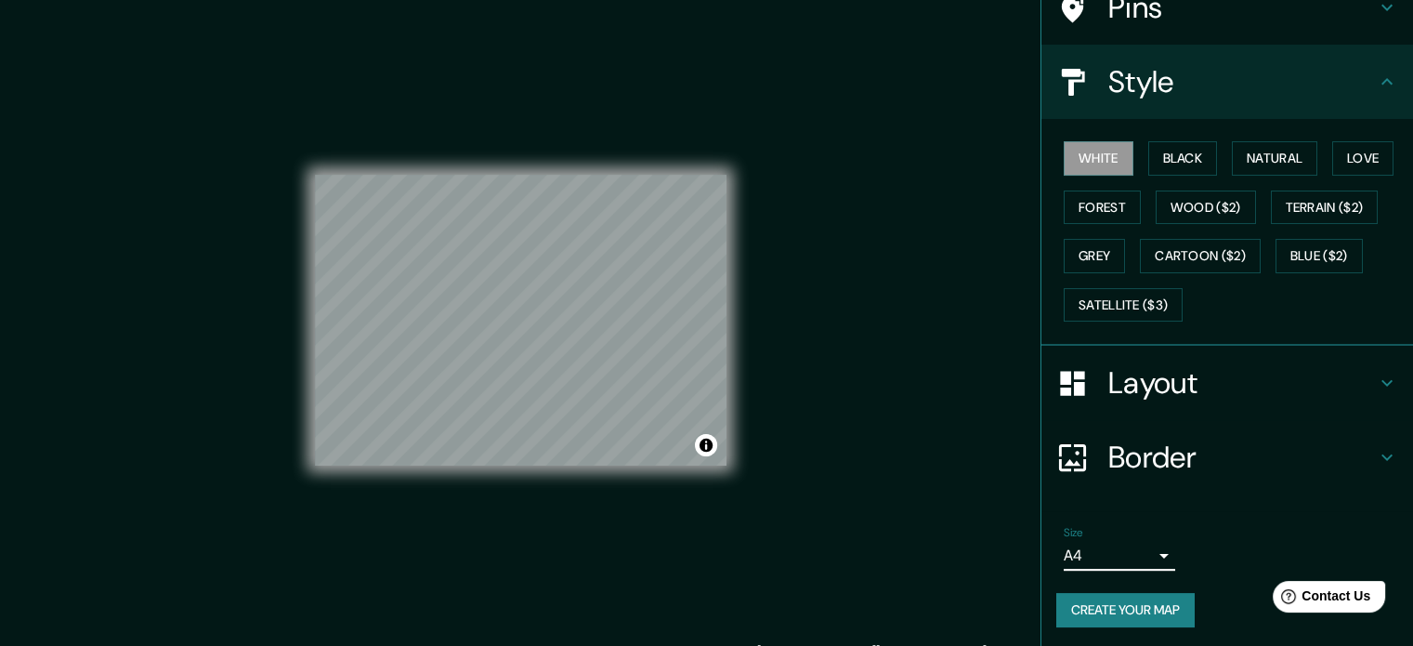
click at [1130, 606] on button "Create your map" at bounding box center [1125, 610] width 138 height 34
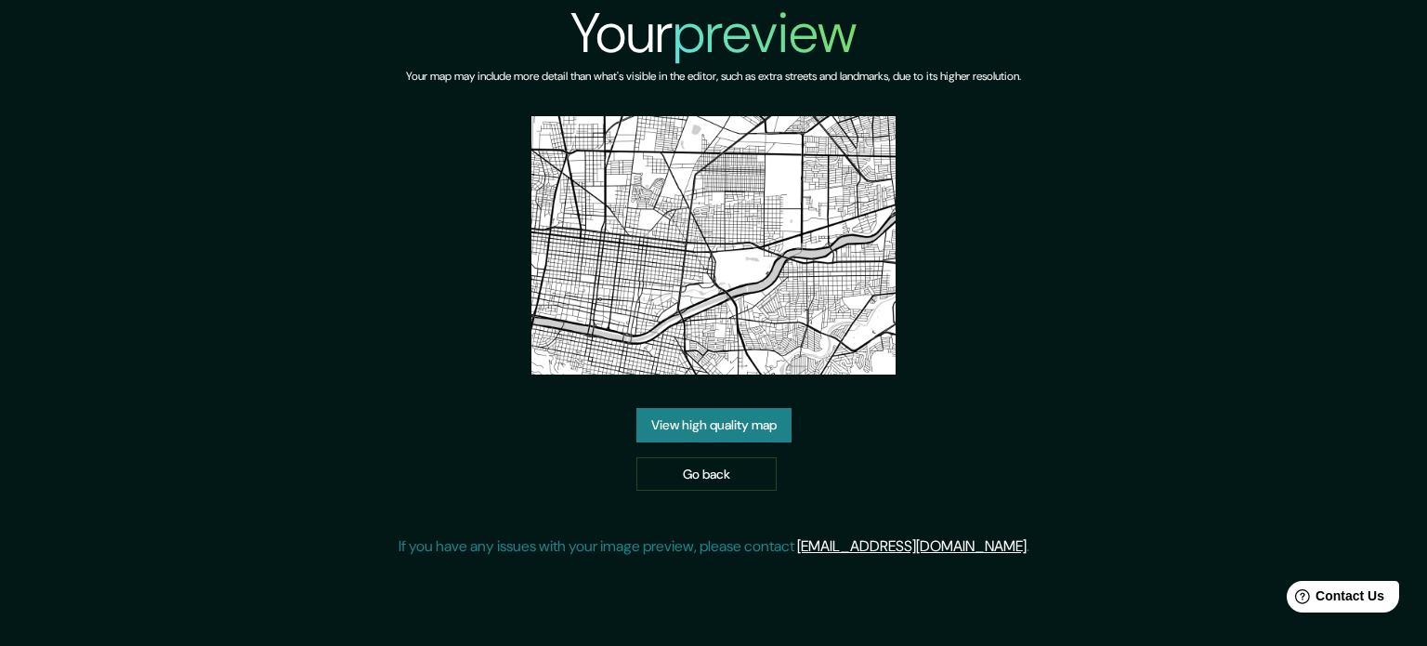
click at [673, 432] on link "View high quality map" at bounding box center [713, 425] width 155 height 34
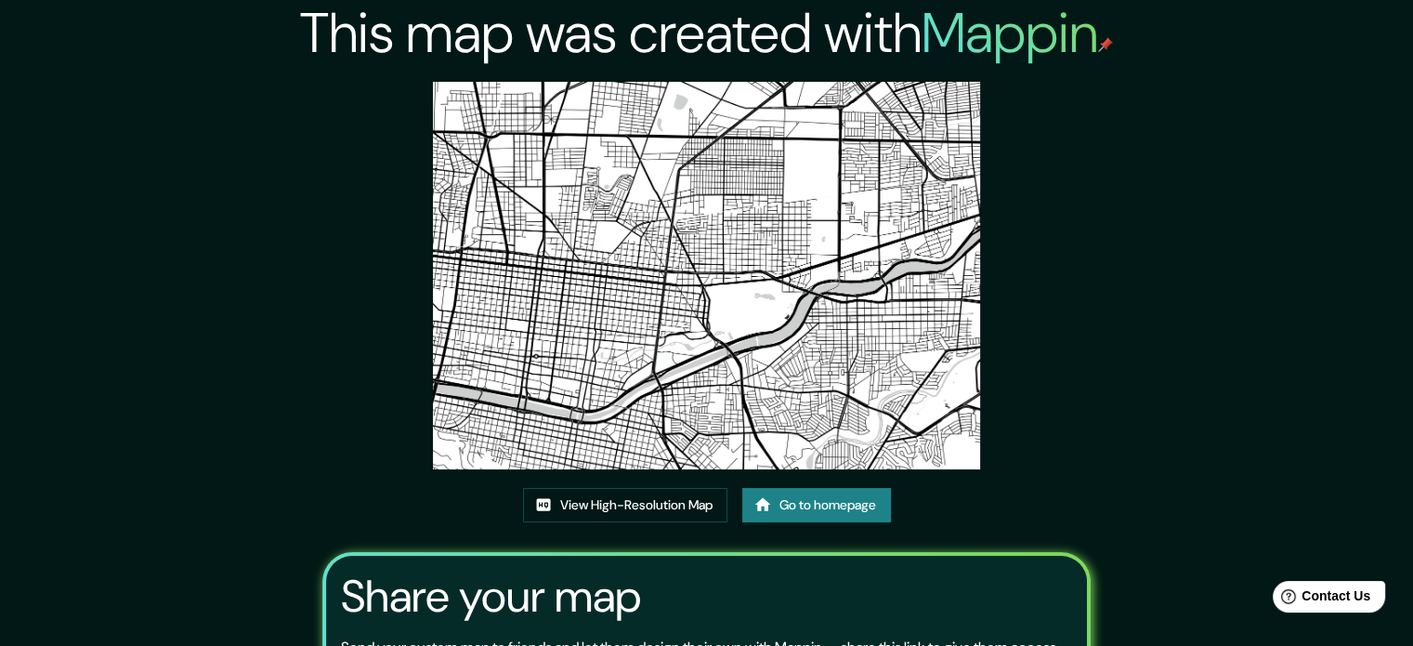
click at [808, 501] on link "Go to homepage" at bounding box center [816, 505] width 149 height 34
click at [667, 515] on link "View High-Resolution Map" at bounding box center [625, 505] width 204 height 34
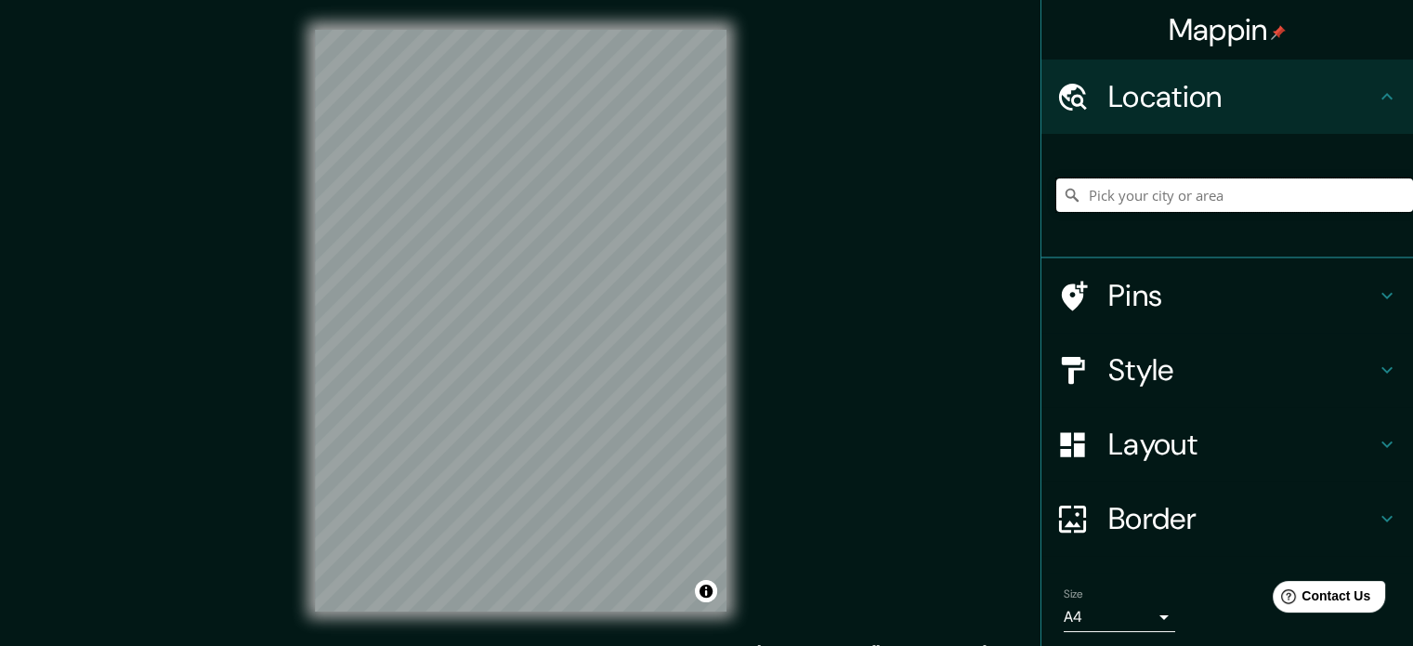
click at [1328, 198] on input "Pick your city or area" at bounding box center [1234, 194] width 357 height 33
click at [1366, 196] on input "Pick your city or area" at bounding box center [1234, 194] width 357 height 33
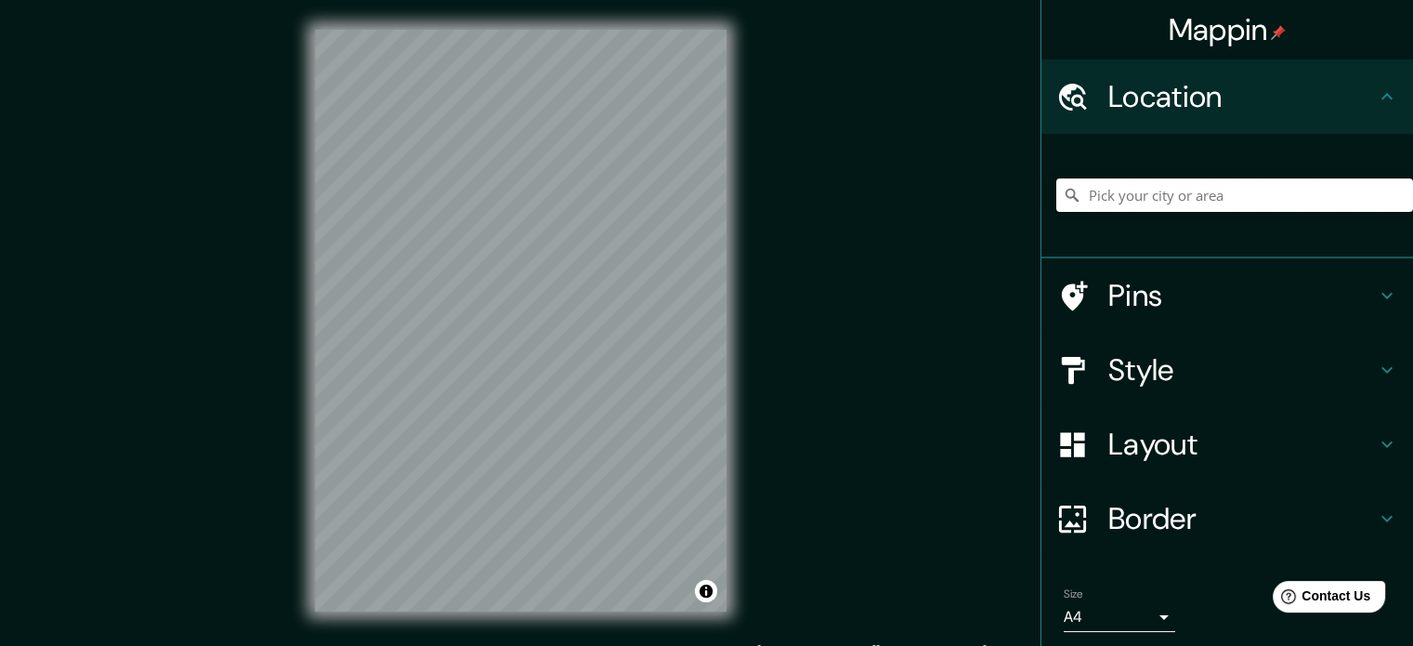
click at [1366, 196] on input "Pick your city or area" at bounding box center [1234, 194] width 357 height 33
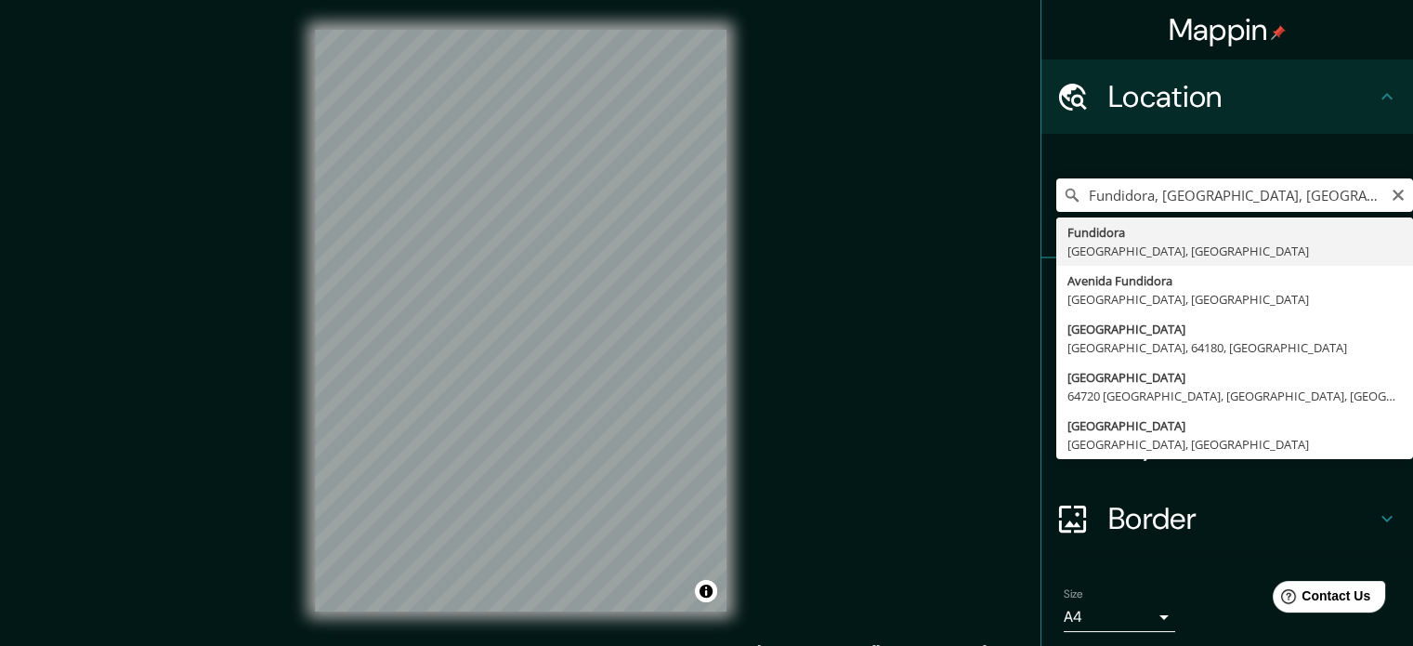
type input "Fundidora, 64180 Monterrey, Nuevo León, Mexico"
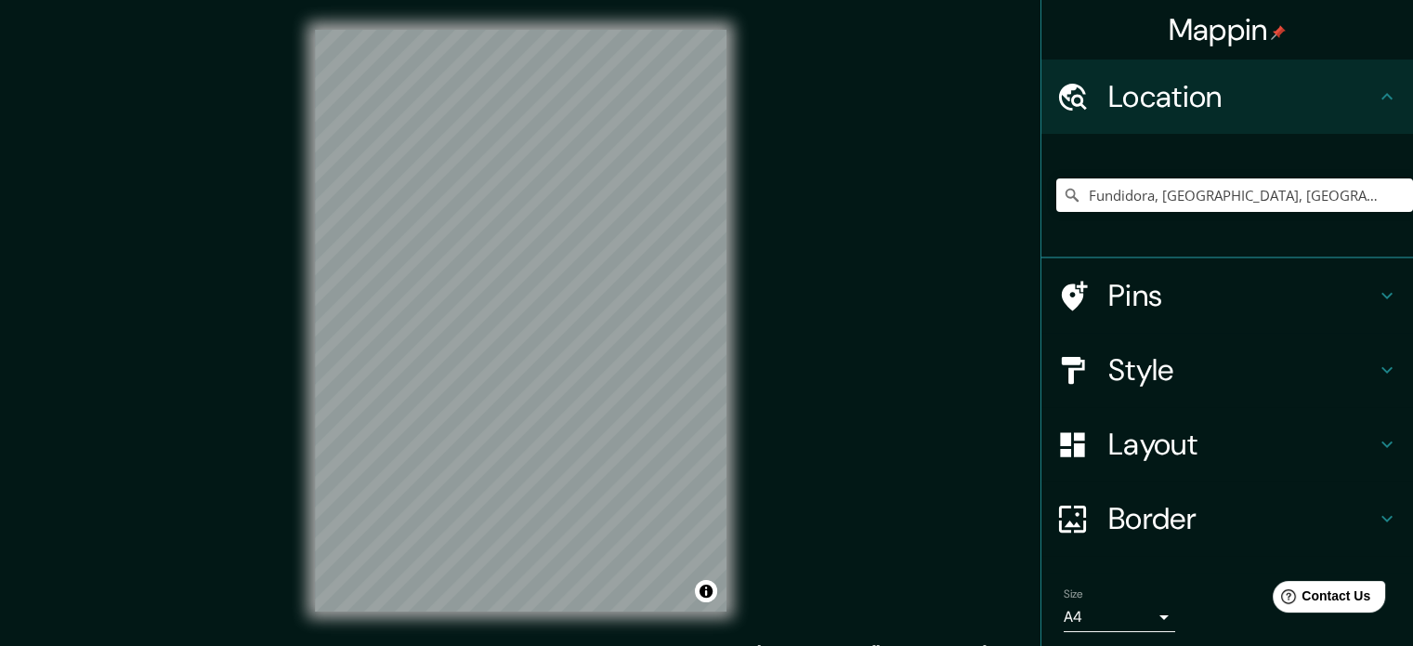
click at [1157, 435] on h4 "Layout" at bounding box center [1242, 443] width 268 height 37
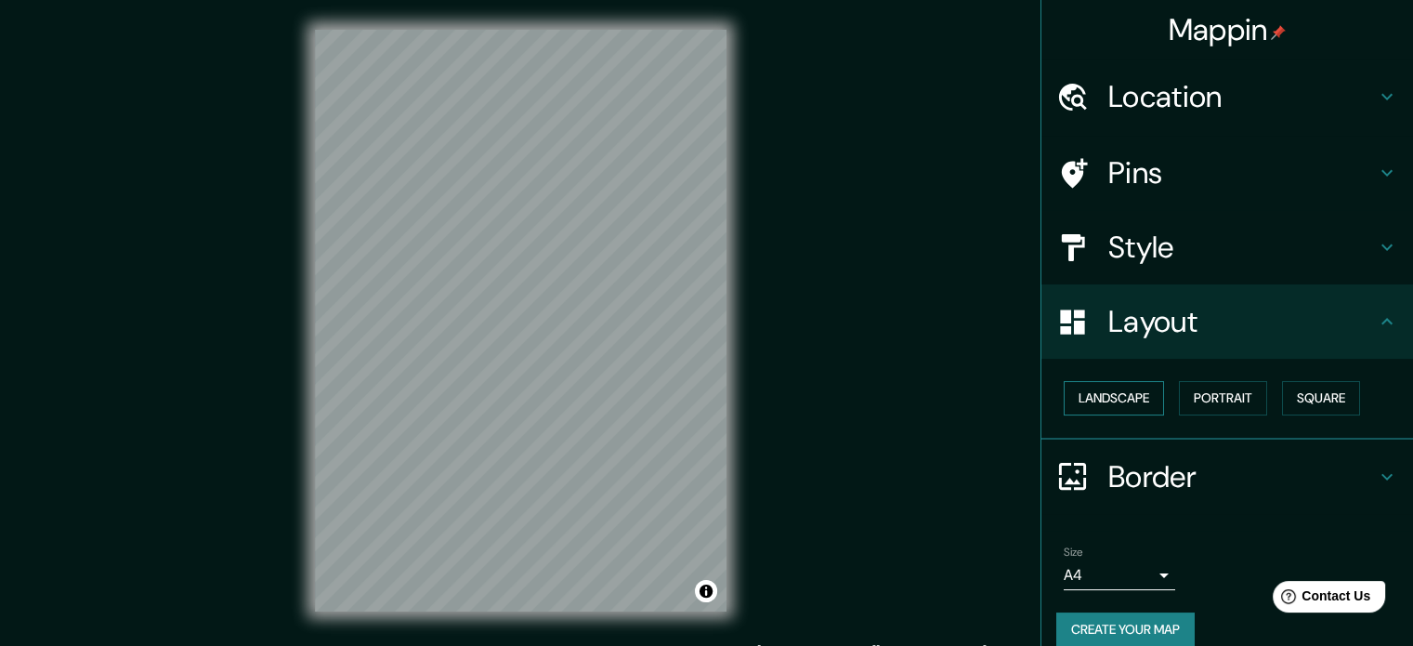
click at [1079, 409] on button "Landscape" at bounding box center [1114, 398] width 100 height 34
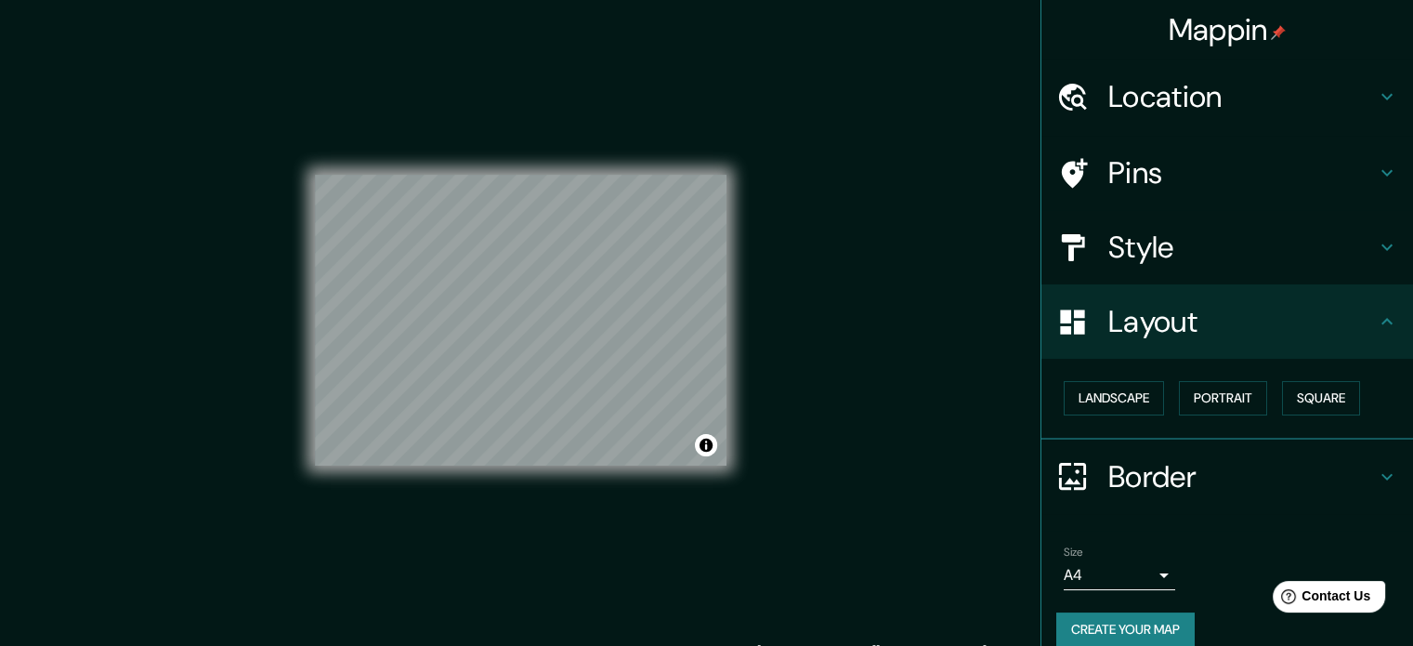
click at [1145, 233] on h4 "Style" at bounding box center [1242, 247] width 268 height 37
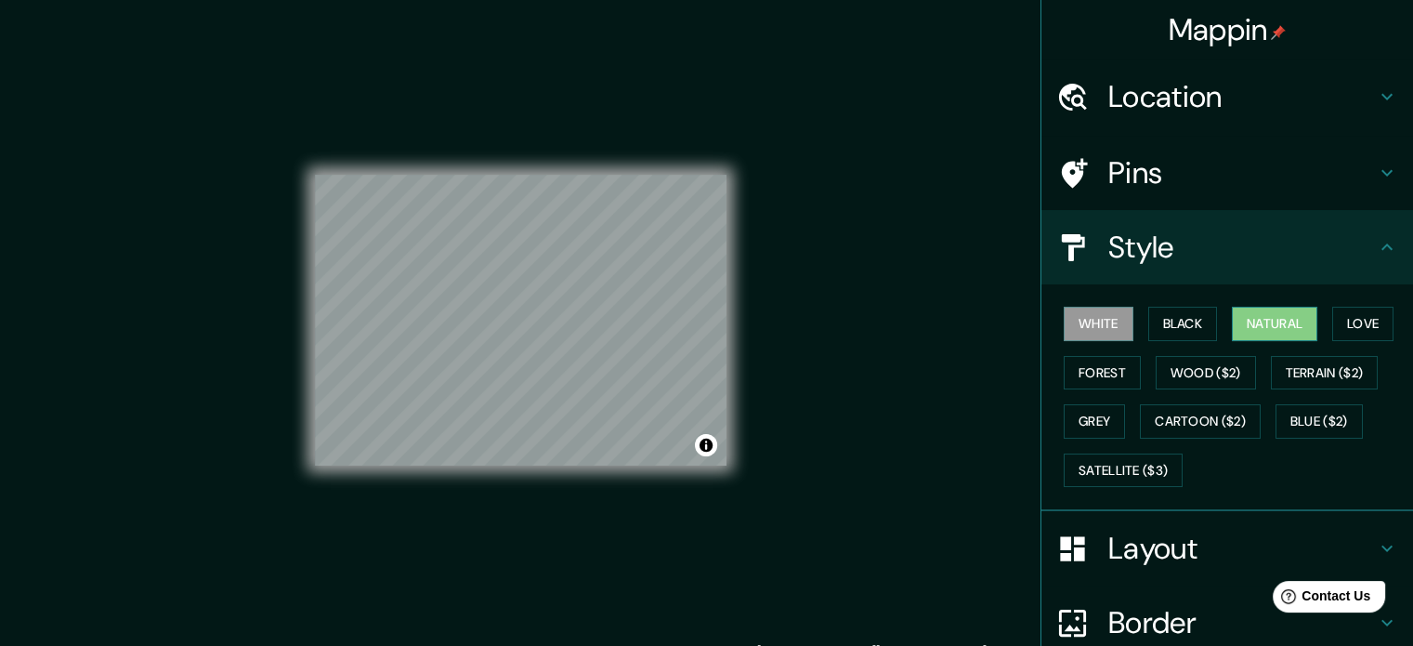
click at [1281, 316] on button "Natural" at bounding box center [1274, 324] width 85 height 34
click at [1163, 426] on button "Cartoon ($2)" at bounding box center [1200, 421] width 121 height 34
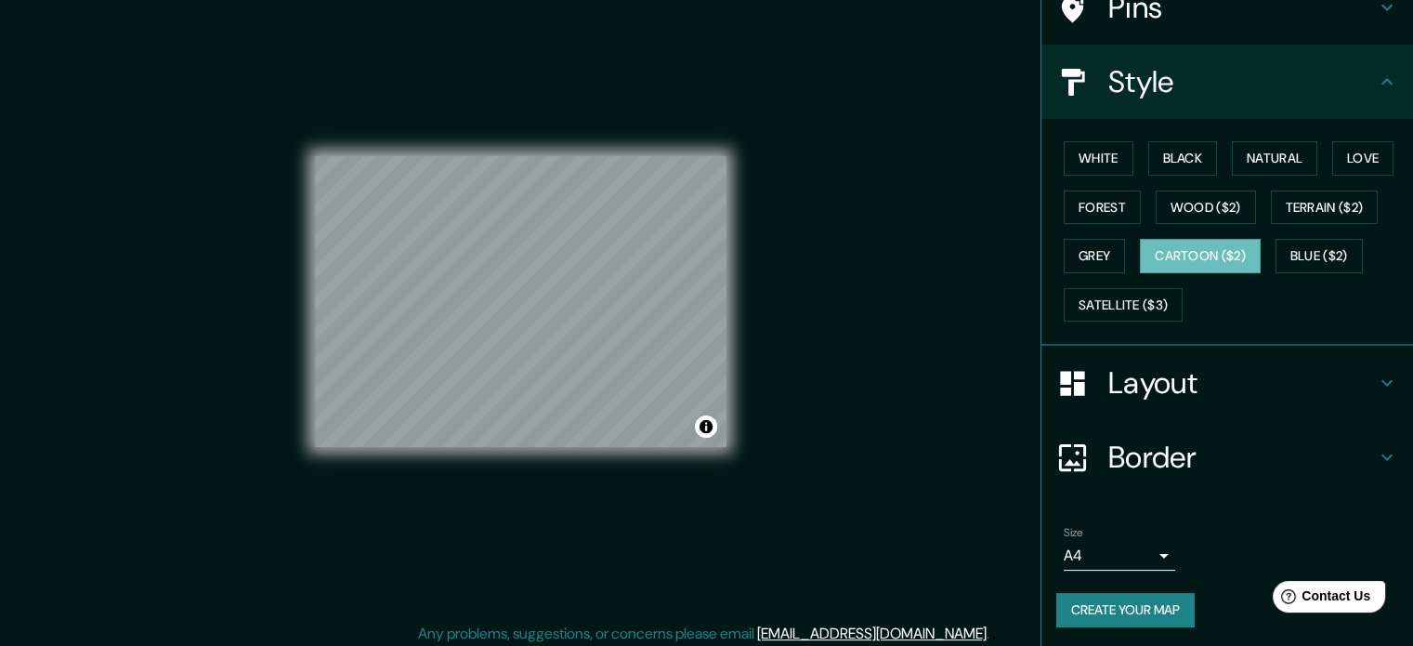
scroll to position [24, 0]
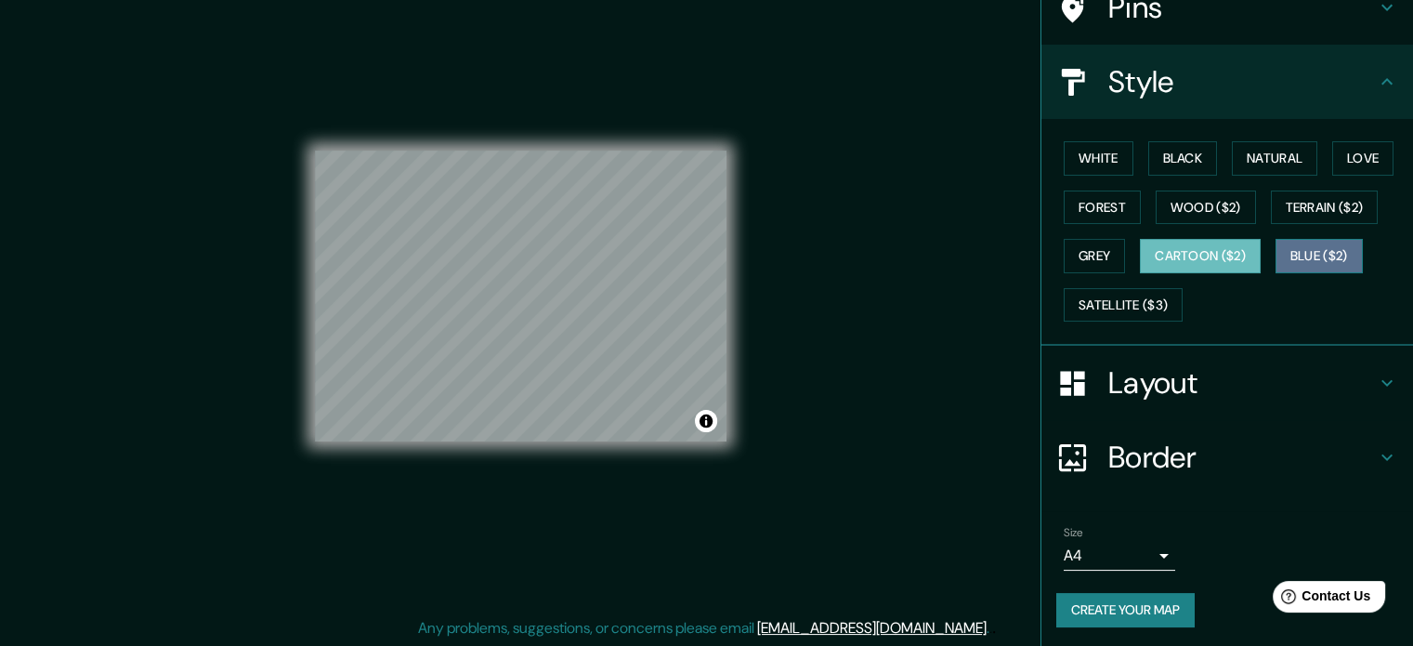
click at [1317, 242] on button "Blue ($2)" at bounding box center [1319, 256] width 87 height 34
click at [1238, 247] on button "Cartoon ($2)" at bounding box center [1200, 256] width 121 height 34
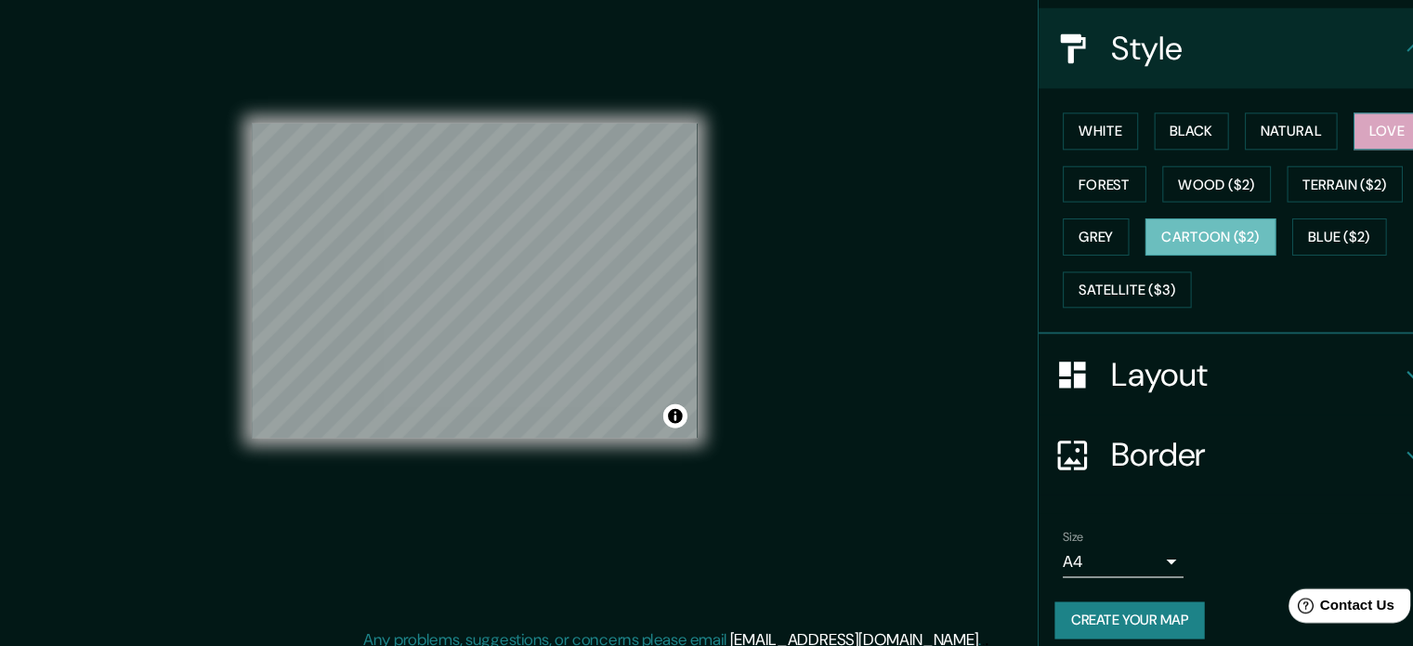
click at [1349, 154] on button "Love" at bounding box center [1362, 158] width 61 height 34
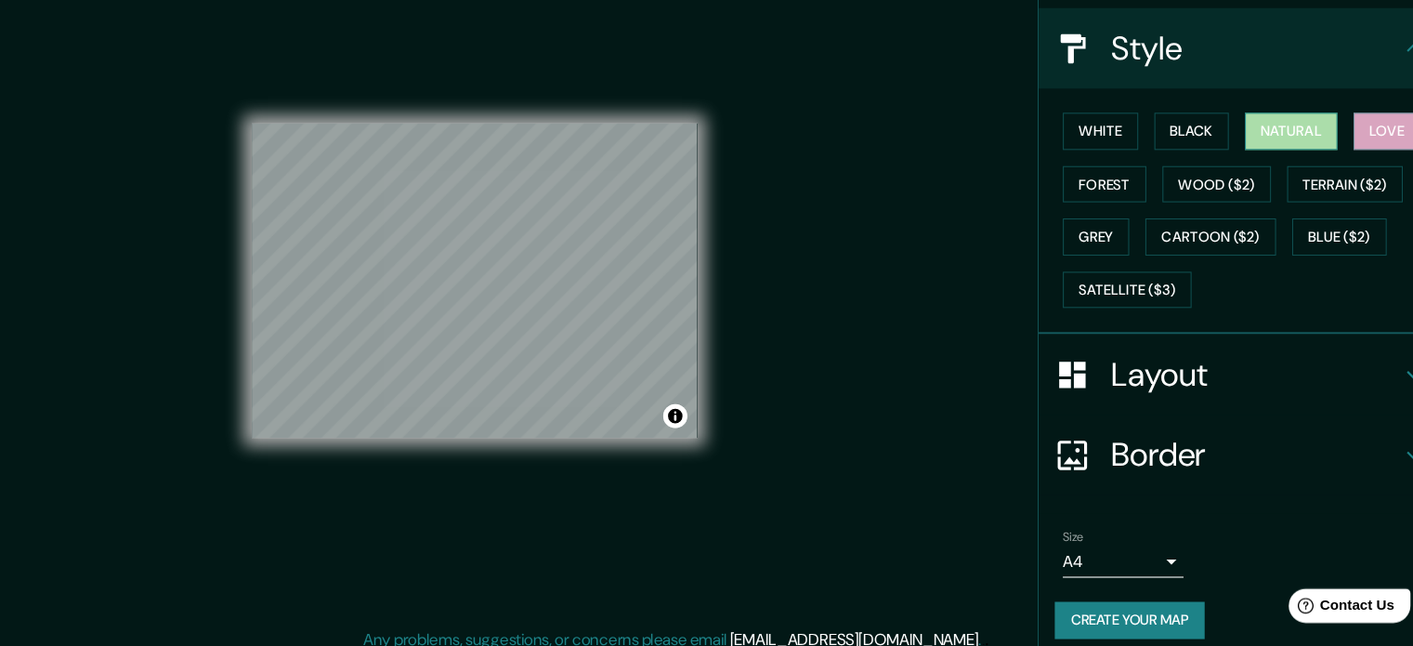
click at [1252, 165] on button "Natural" at bounding box center [1274, 158] width 85 height 34
click at [1198, 150] on button "Black" at bounding box center [1183, 158] width 70 height 34
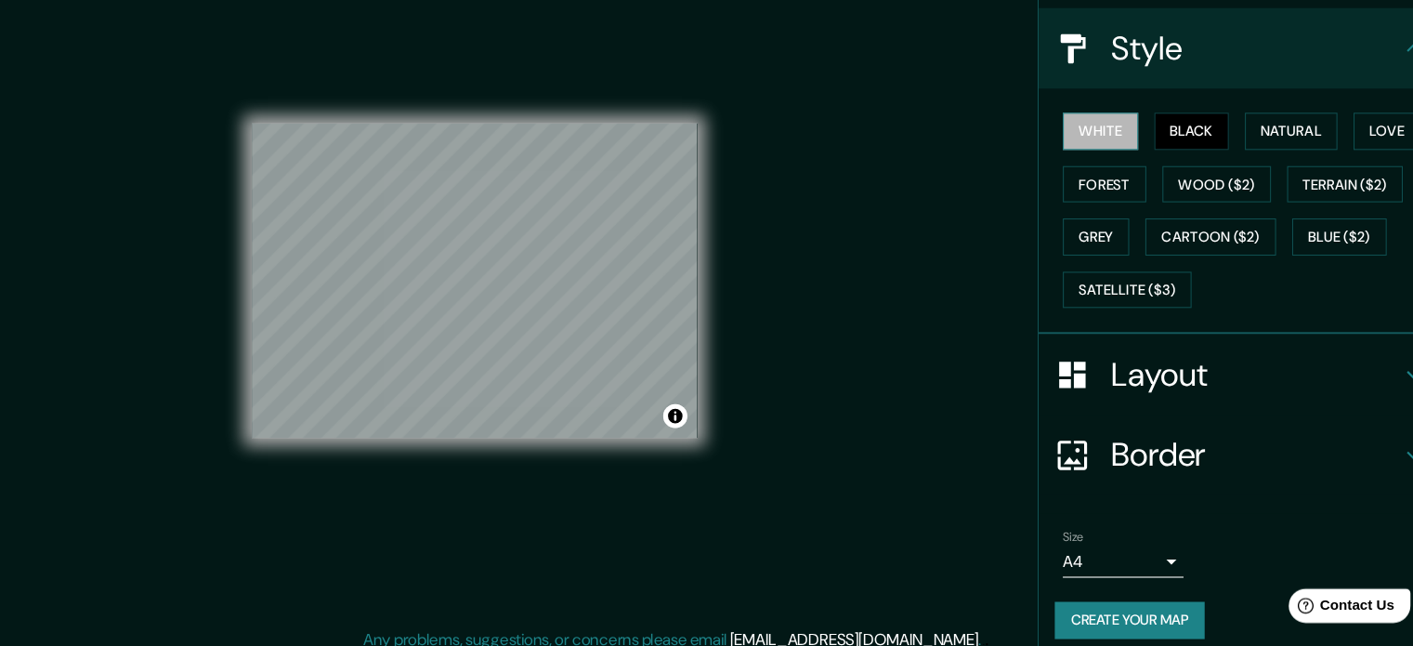
click at [1092, 155] on button "White" at bounding box center [1099, 158] width 70 height 34
click at [1097, 263] on button "Grey" at bounding box center [1094, 256] width 61 height 34
click at [1076, 174] on div "White Black Natural Love Forest Wood ($2) Terrain ($2) Grey Cartoon ($2) Blue (…" at bounding box center [1234, 231] width 357 height 195
click at [1076, 159] on button "White" at bounding box center [1099, 158] width 70 height 34
click at [1099, 609] on button "Create your map" at bounding box center [1125, 610] width 138 height 34
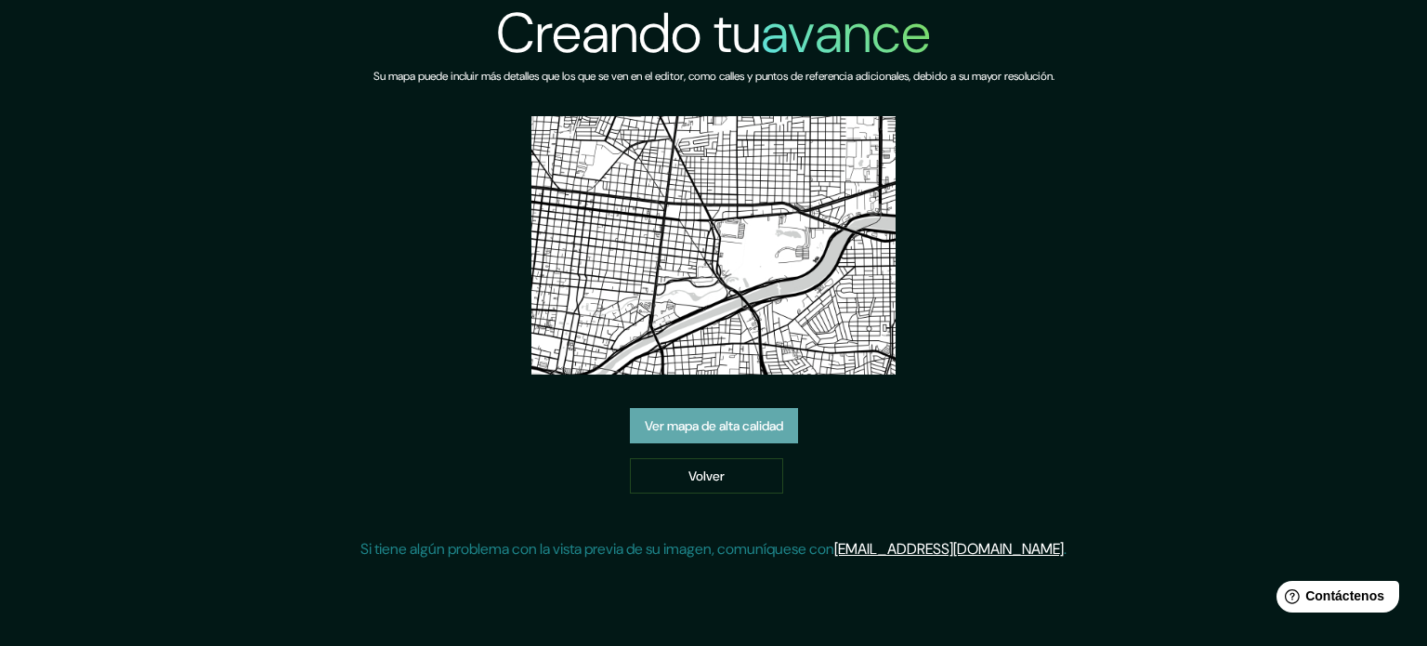
click at [731, 438] on link "Ver mapa de alta calidad" at bounding box center [714, 425] width 168 height 35
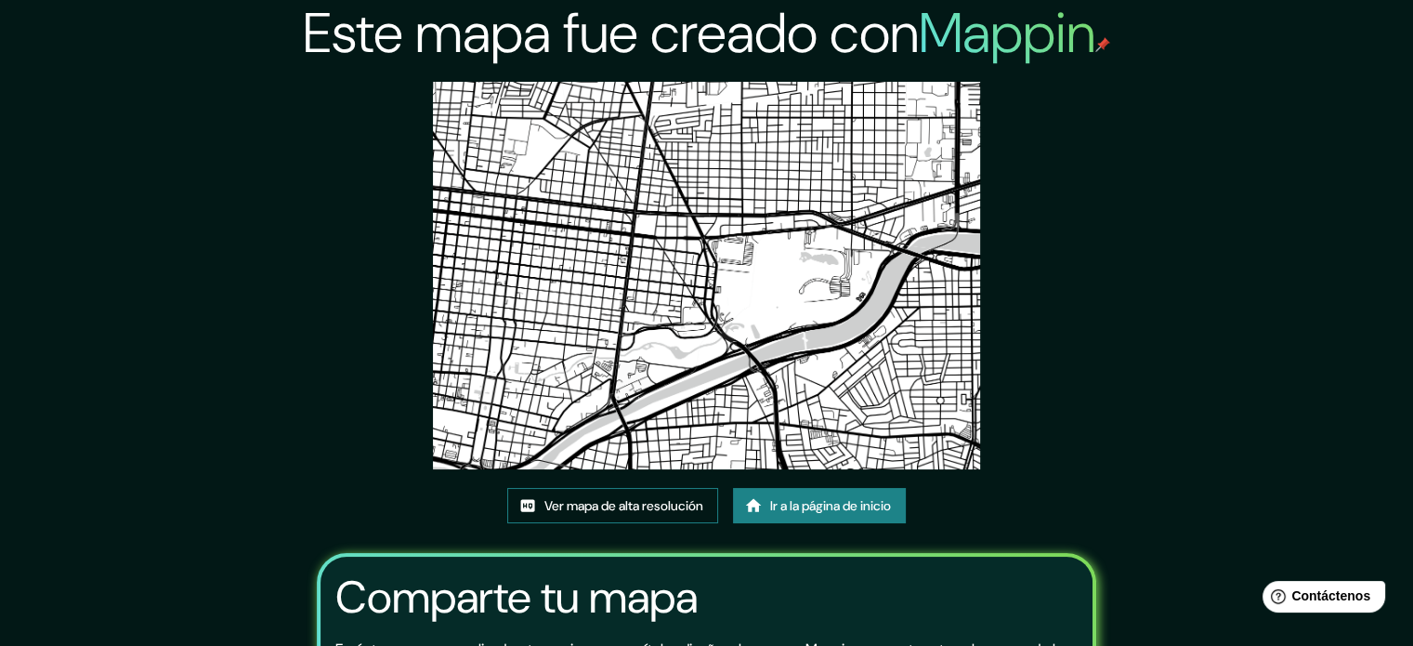
click at [607, 504] on font "Ver mapa de alta resolución" at bounding box center [623, 505] width 159 height 17
click at [627, 512] on font "Ver mapa de alta resolución" at bounding box center [623, 505] width 159 height 17
